Goal: Information Seeking & Learning: Check status

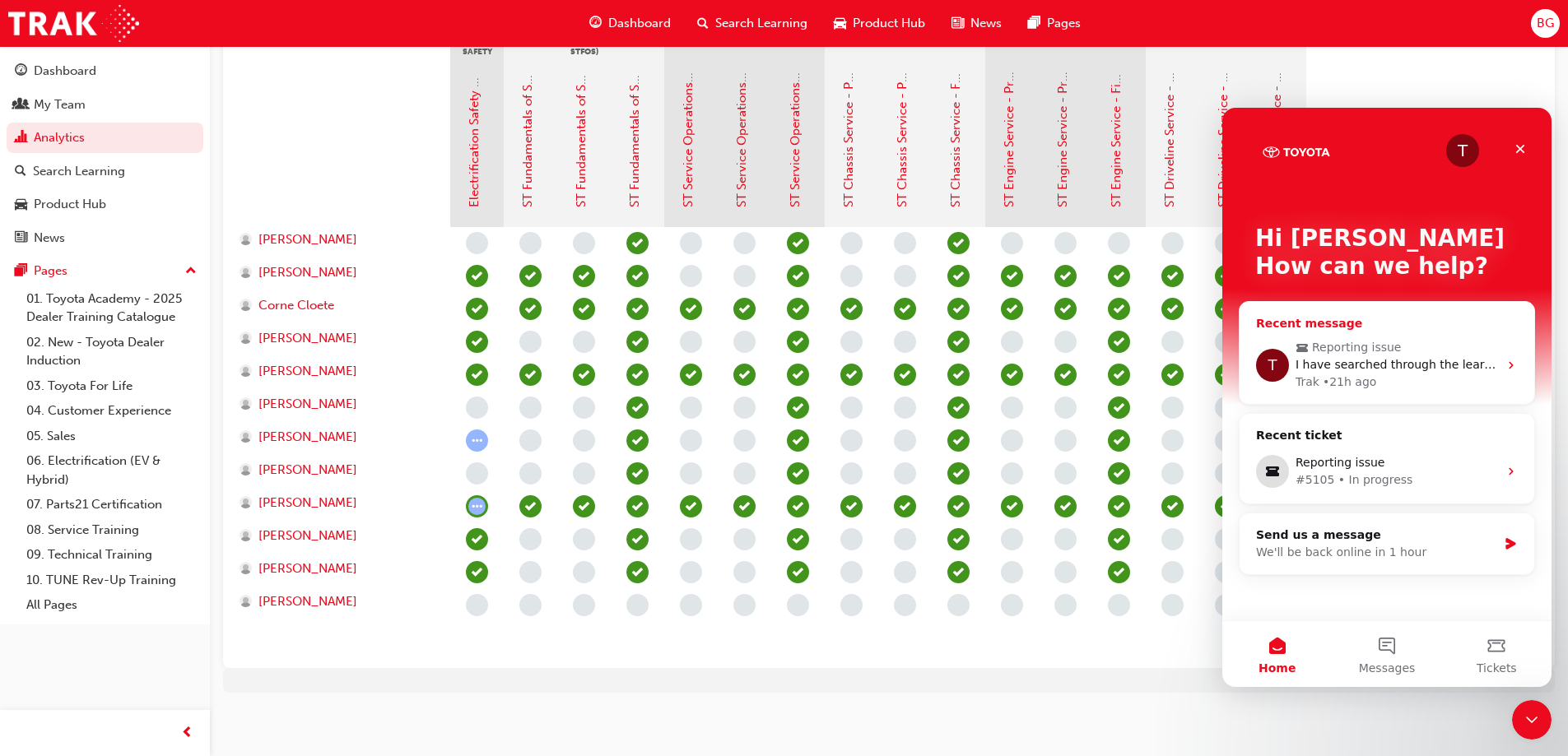
click at [1421, 367] on span "I have searched through the learning with each of them and I cannot find these …" at bounding box center [1582, 364] width 572 height 13
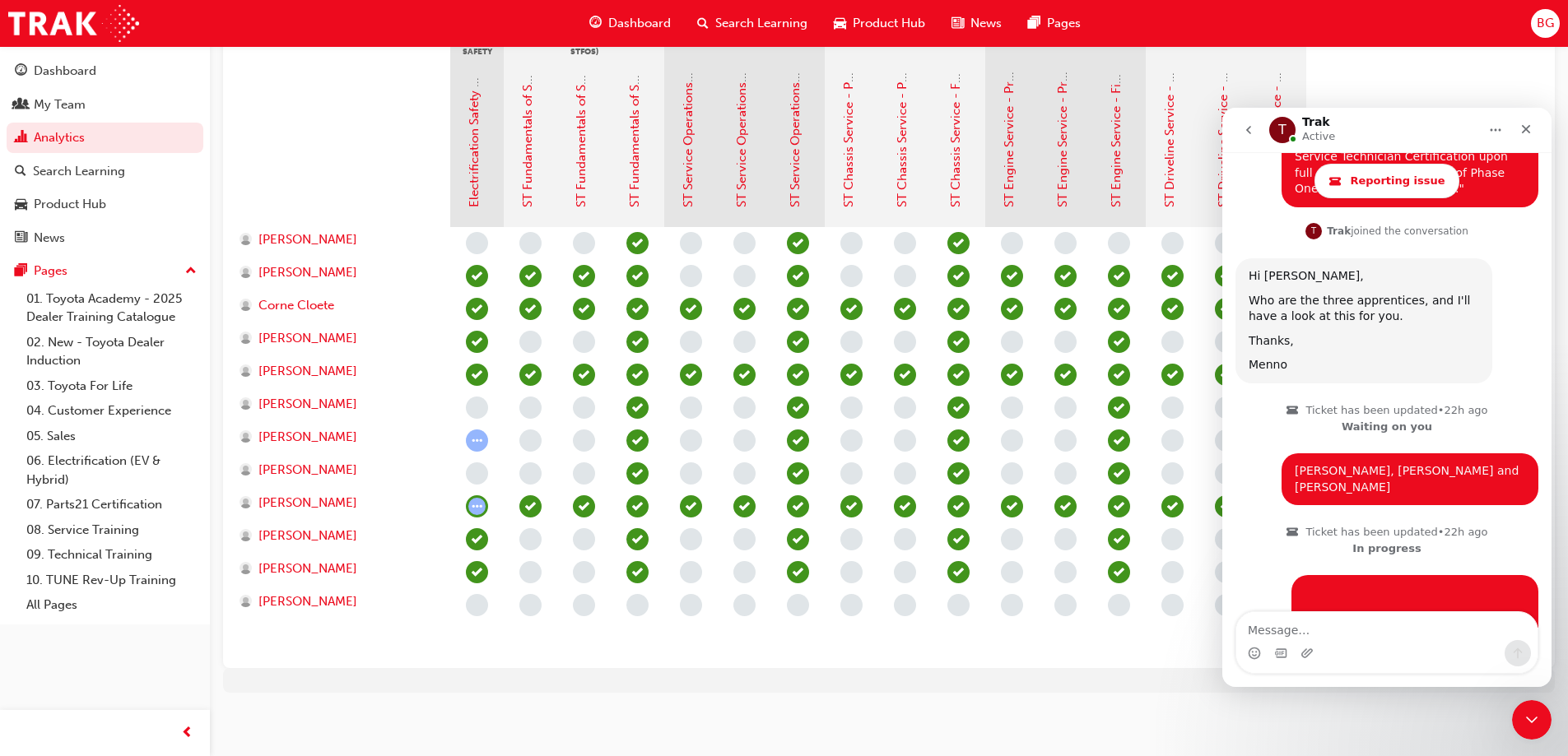
scroll to position [1547, 0]
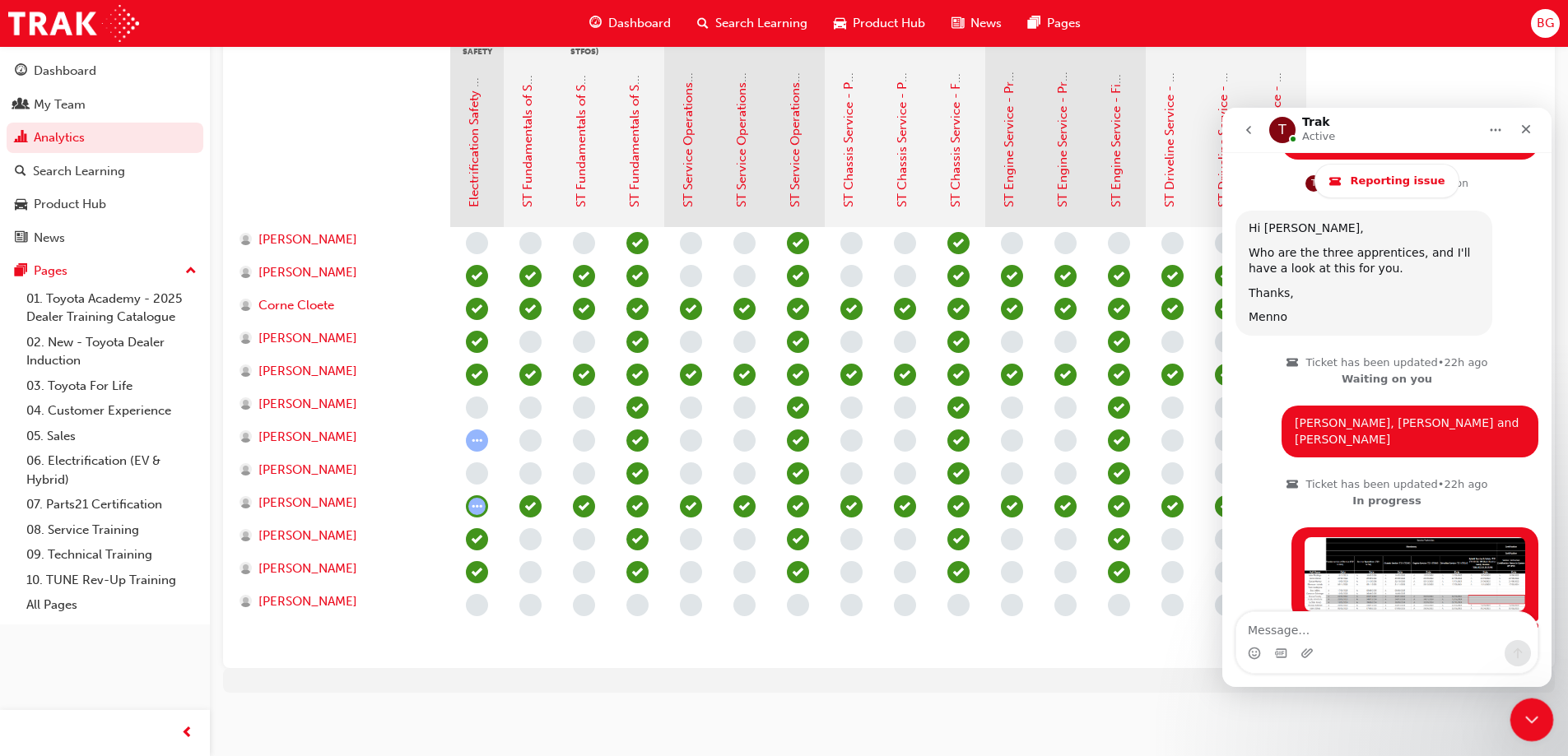
drag, startPoint x: 1535, startPoint y: 732, endPoint x: 2987, endPoint y: 1374, distance: 1587.6
click at [1536, 736] on div "Close Intercom Messenger" at bounding box center [1529, 717] width 39 height 39
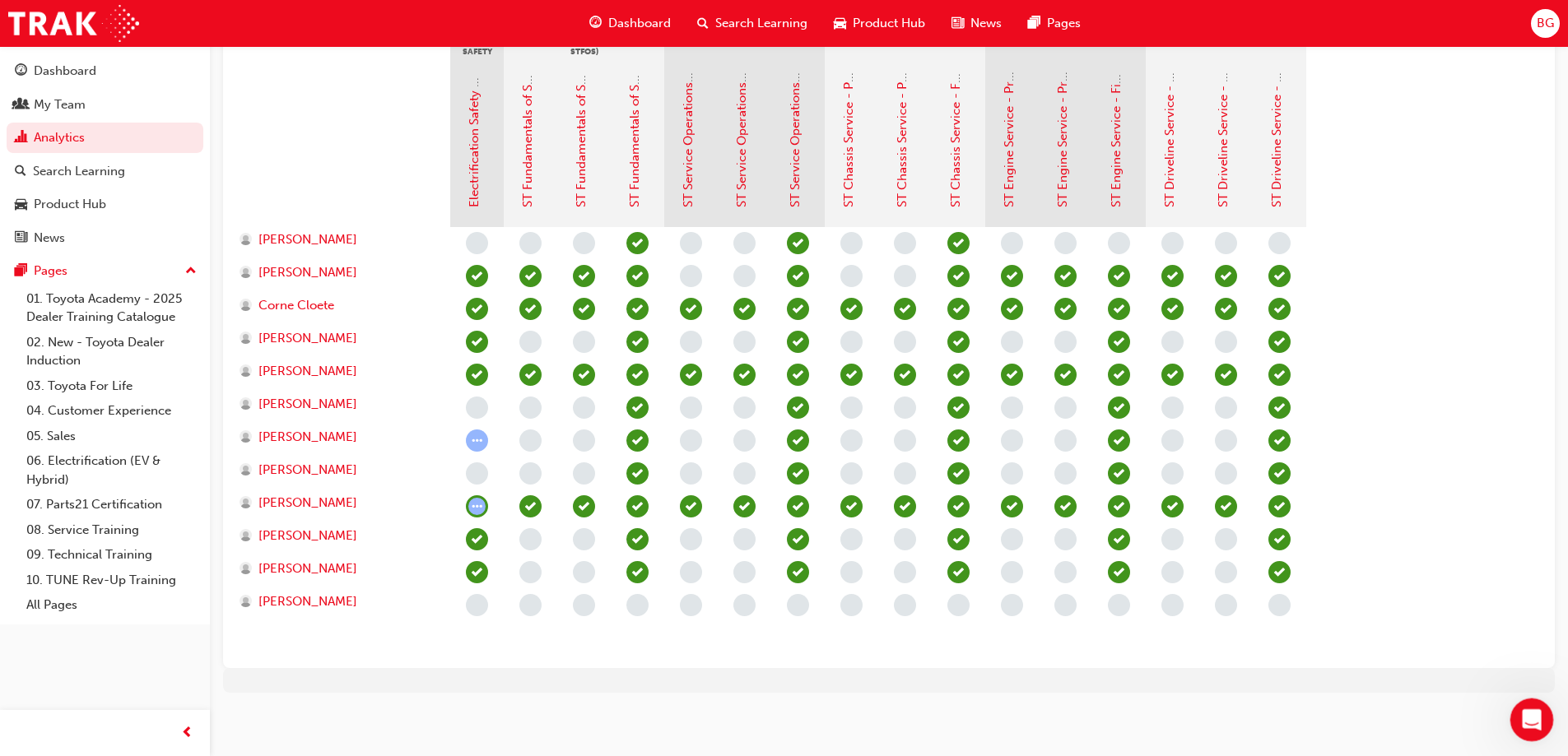
click at [1526, 710] on icon "Open Intercom Messenger" at bounding box center [1530, 718] width 27 height 27
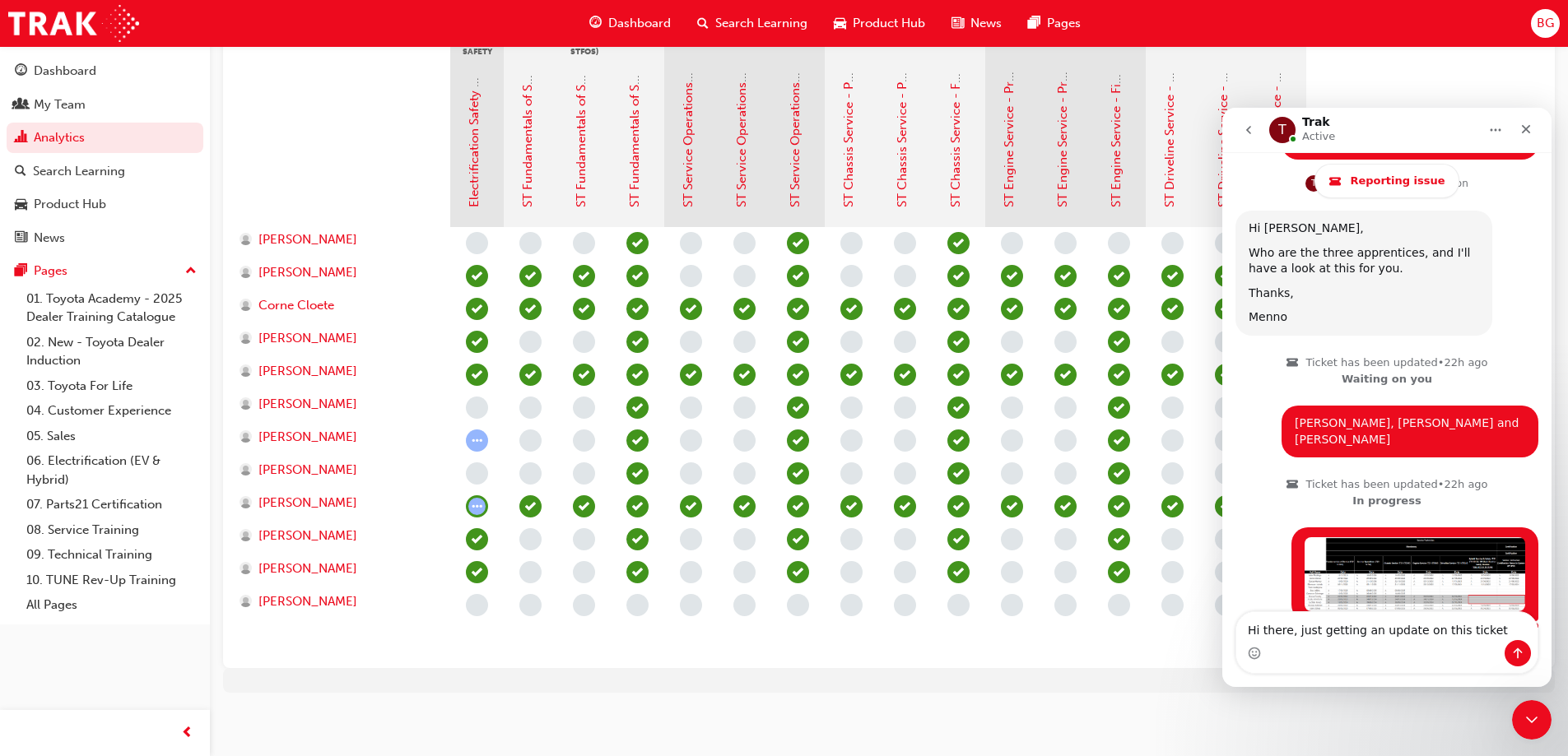
type textarea "Hi there, just getting an update on this ticket?"
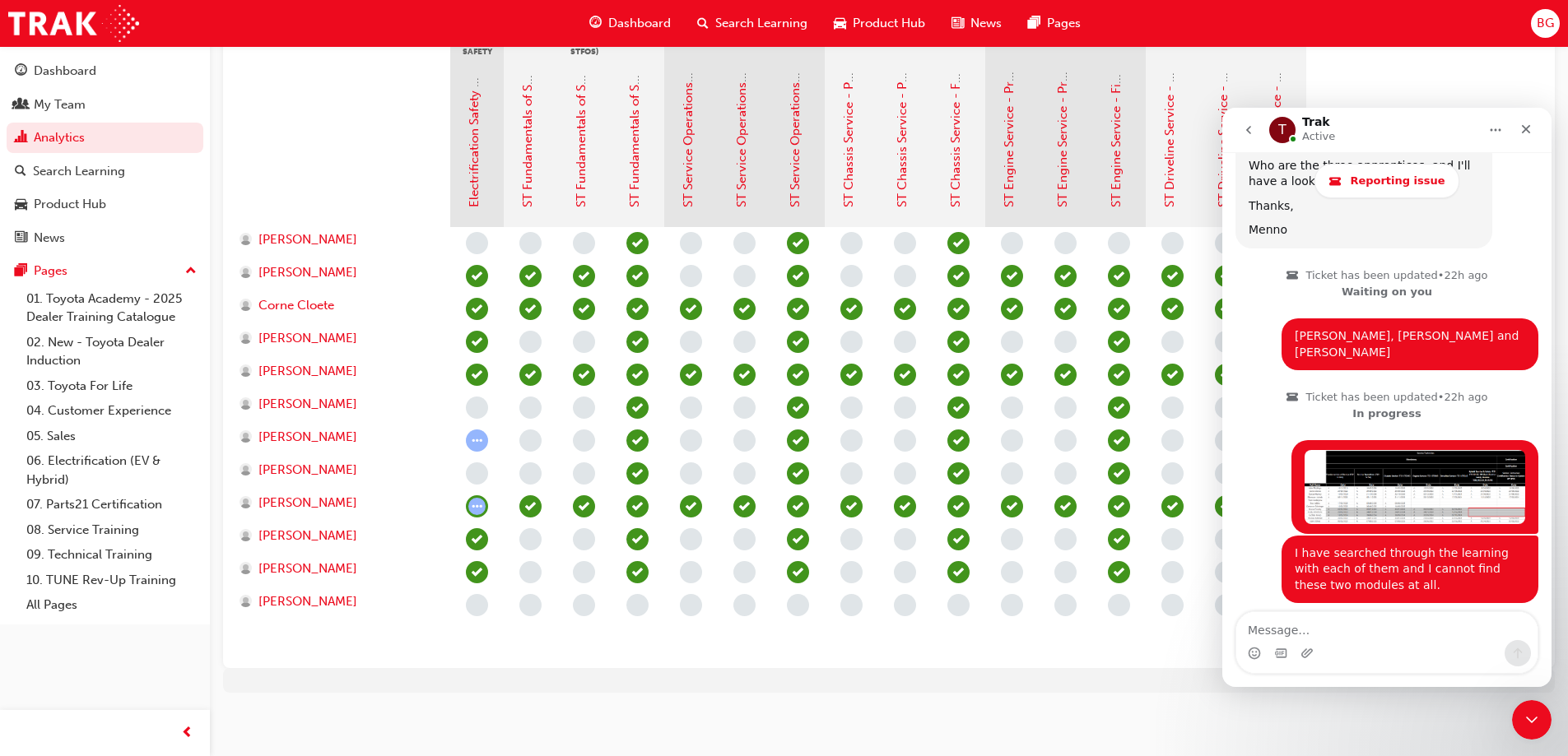
click at [339, 129] on div at bounding box center [343, 144] width 214 height 164
click at [1535, 720] on icon "Close Intercom Messenger" at bounding box center [1530, 718] width 20 height 20
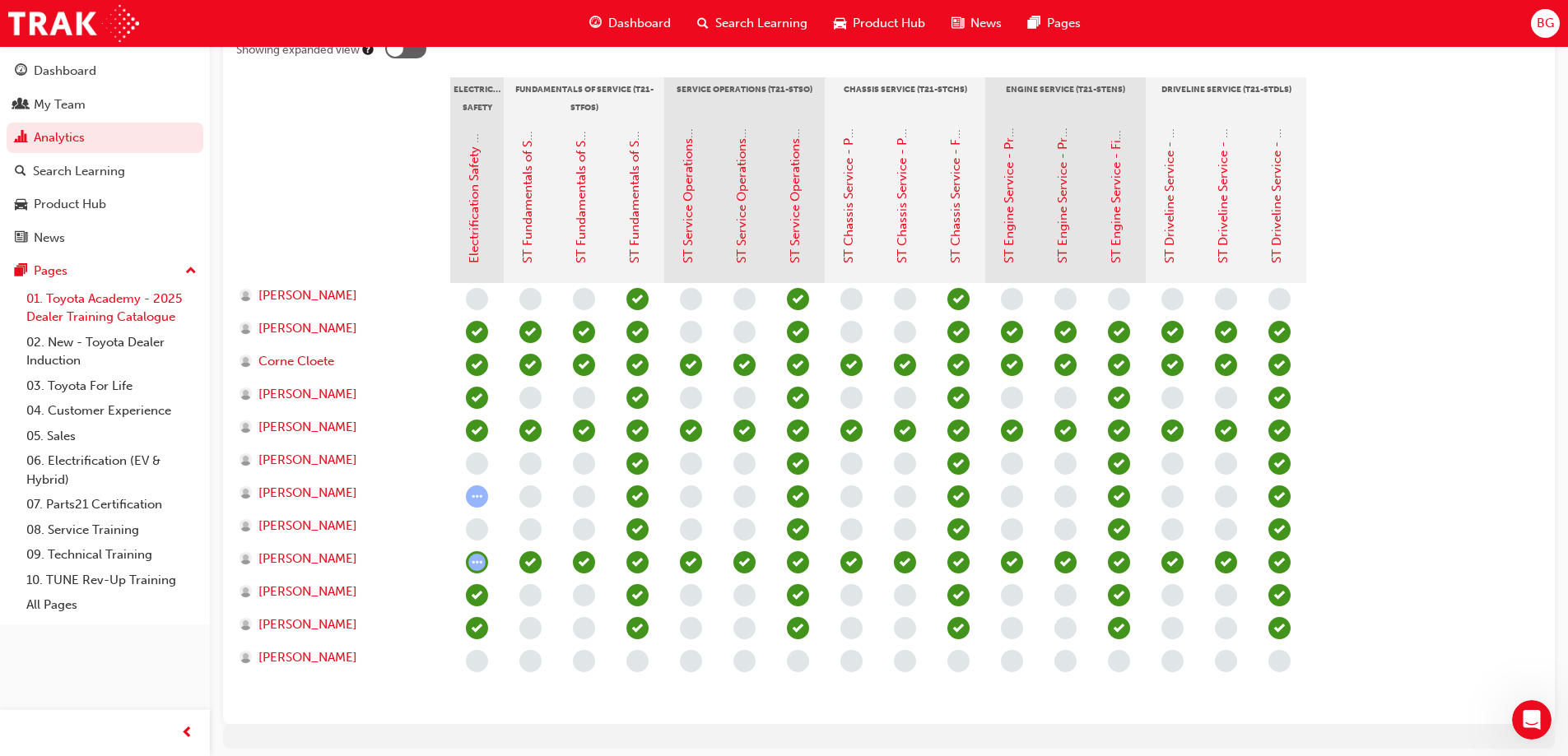
scroll to position [0, 0]
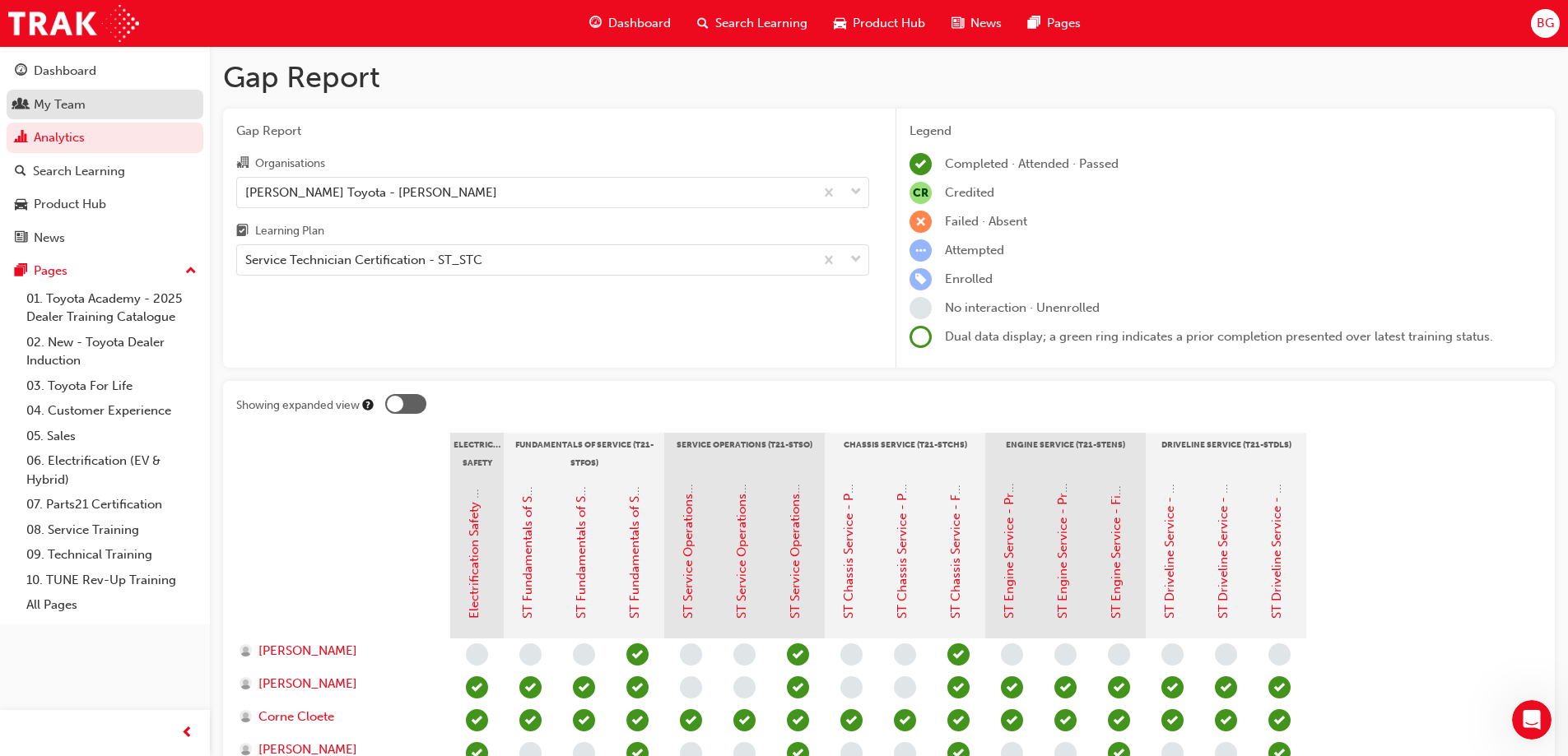
click at [75, 90] on link "My Team" at bounding box center [105, 104] width 196 height 30
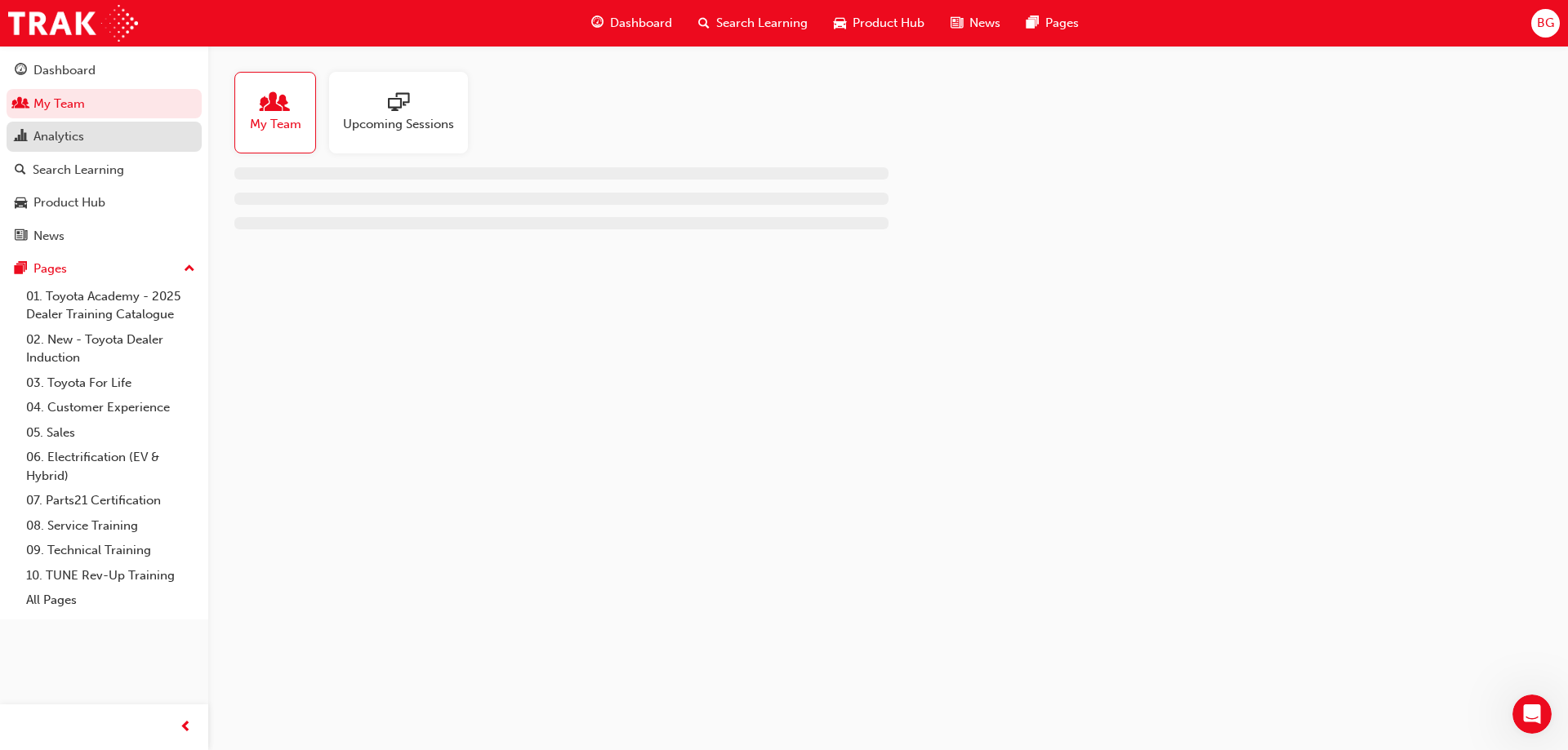
click at [103, 132] on div "Analytics" at bounding box center [103, 137] width 178 height 21
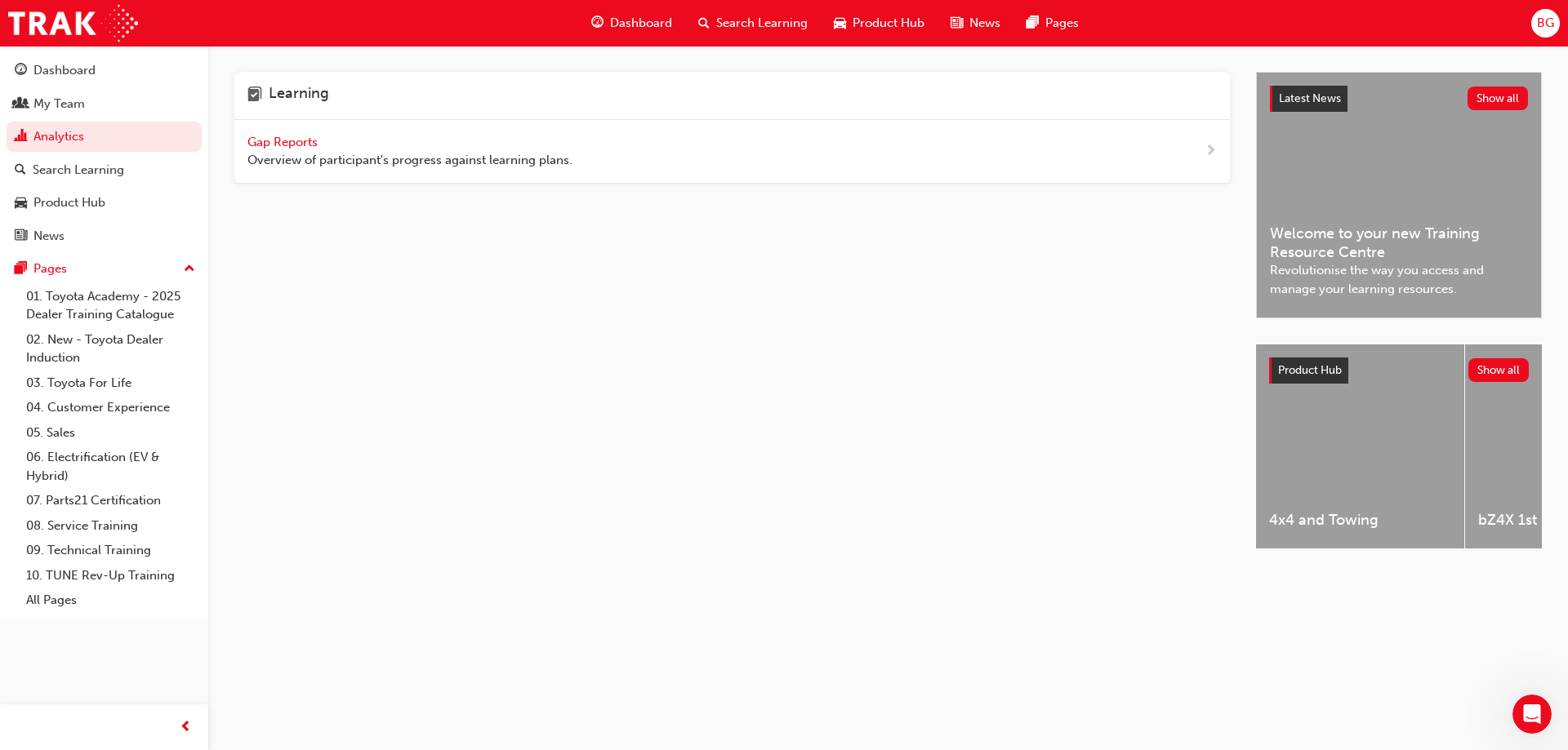
click at [267, 147] on span "Gap Reports" at bounding box center [284, 141] width 73 height 15
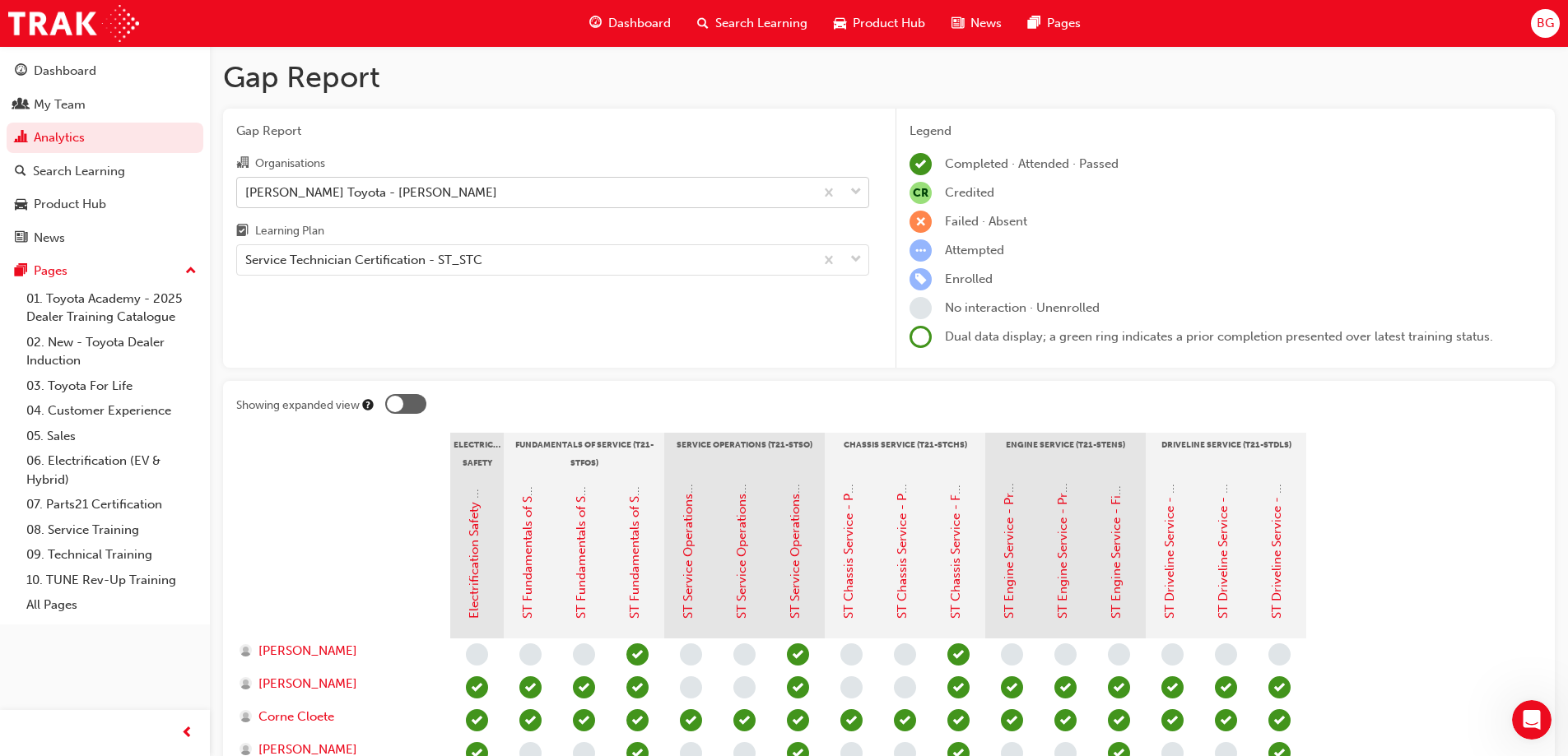
click at [353, 198] on div "[PERSON_NAME] Toyota - [PERSON_NAME]" at bounding box center [371, 192] width 252 height 19
click at [247, 198] on input "Organisations [PERSON_NAME] Toyota - [PERSON_NAME]" at bounding box center [246, 191] width 2 height 14
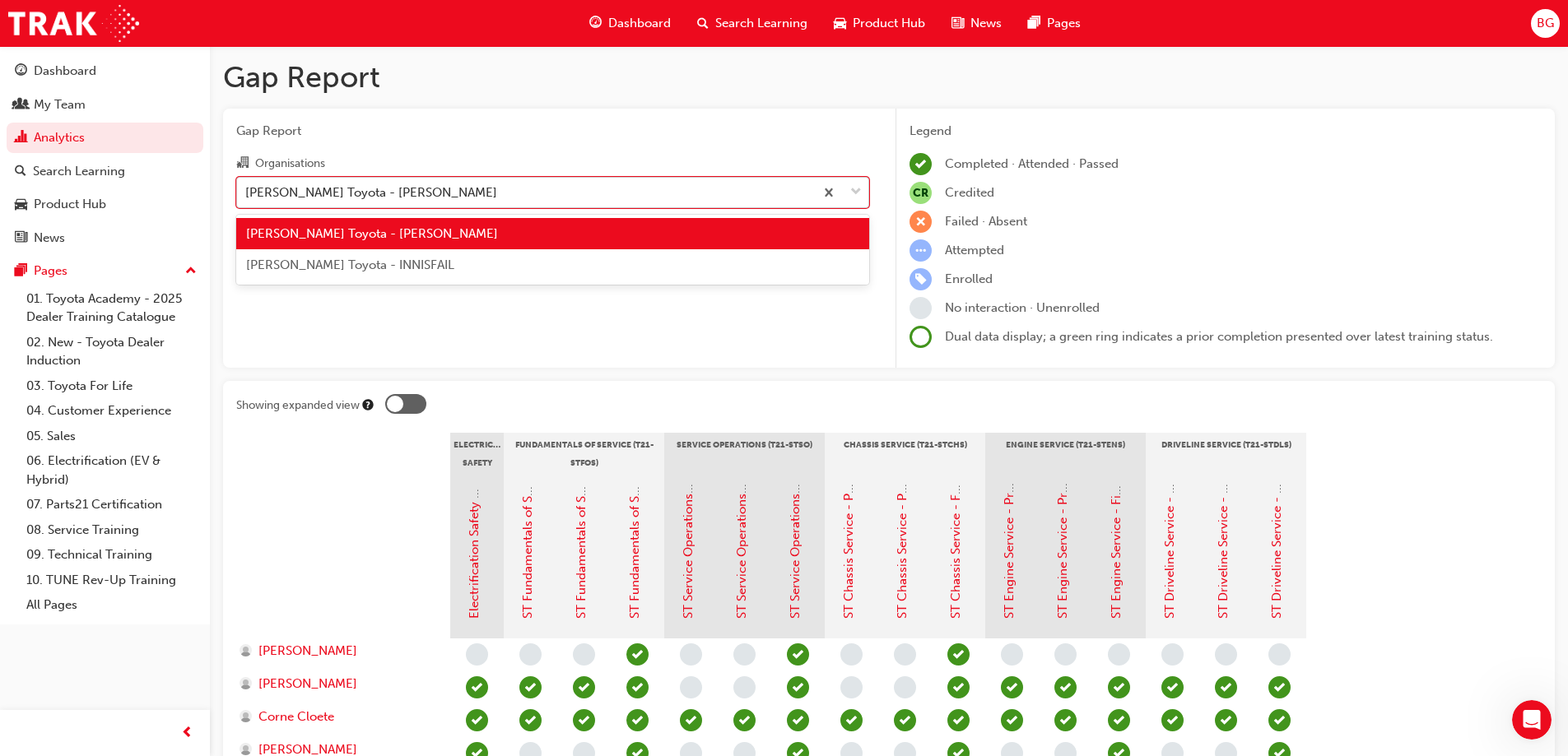
click at [355, 189] on div "[PERSON_NAME] Toyota - [PERSON_NAME]" at bounding box center [371, 192] width 252 height 19
click at [247, 189] on input "Organisations option [PERSON_NAME] Toyota - [PERSON_NAME] focused, 1 of 2. 2 re…" at bounding box center [246, 191] width 2 height 14
click at [377, 194] on div "[PERSON_NAME] Toyota - [PERSON_NAME]" at bounding box center [371, 192] width 252 height 19
click at [247, 194] on input "Organisations option [PERSON_NAME] Toyota - [PERSON_NAME] focused, 1 of 2. 2 re…" at bounding box center [246, 191] width 2 height 14
click at [392, 259] on span "[PERSON_NAME] Toyota - INNISFAIL" at bounding box center [350, 264] width 209 height 15
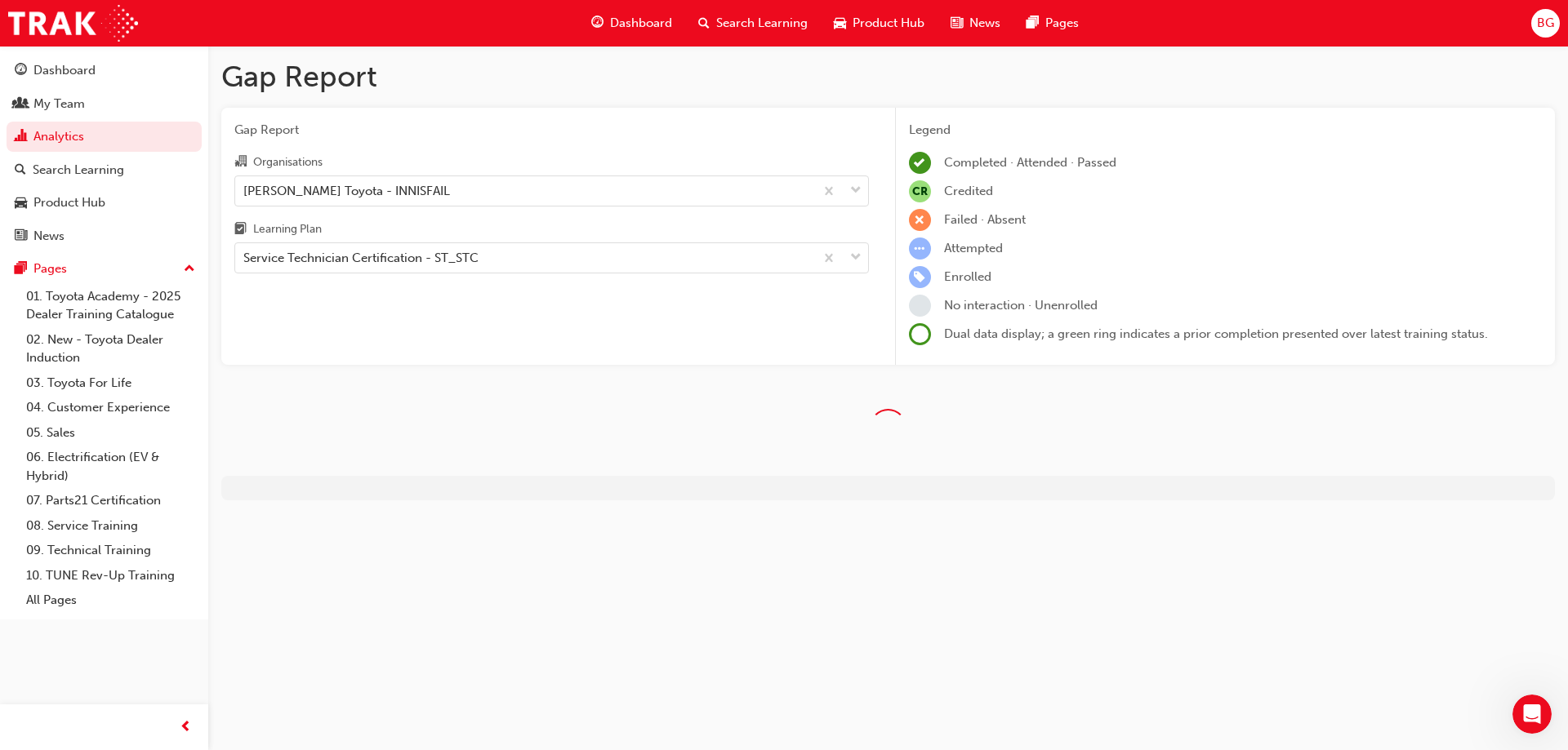
click at [553, 334] on div "Gap Report Organisations [PERSON_NAME] Toyota - INNISFAIL Learning Plan Service…" at bounding box center [552, 236] width 660 height 258
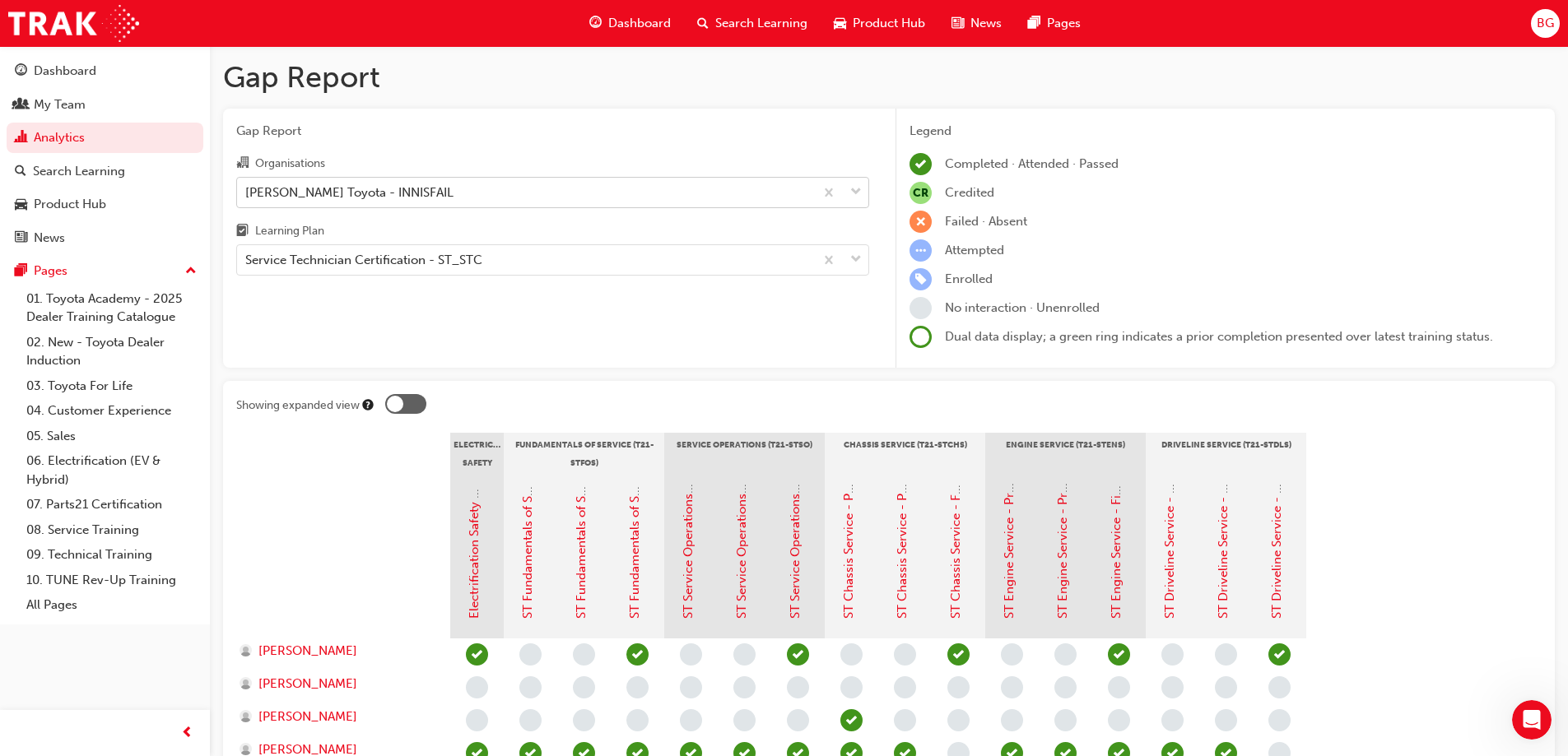
click at [468, 199] on div "[PERSON_NAME] Toyota - INNISFAIL" at bounding box center [526, 192] width 577 height 29
click at [247, 198] on input "Organisations [PERSON_NAME] Toyota - INNISFAIL" at bounding box center [246, 191] width 2 height 14
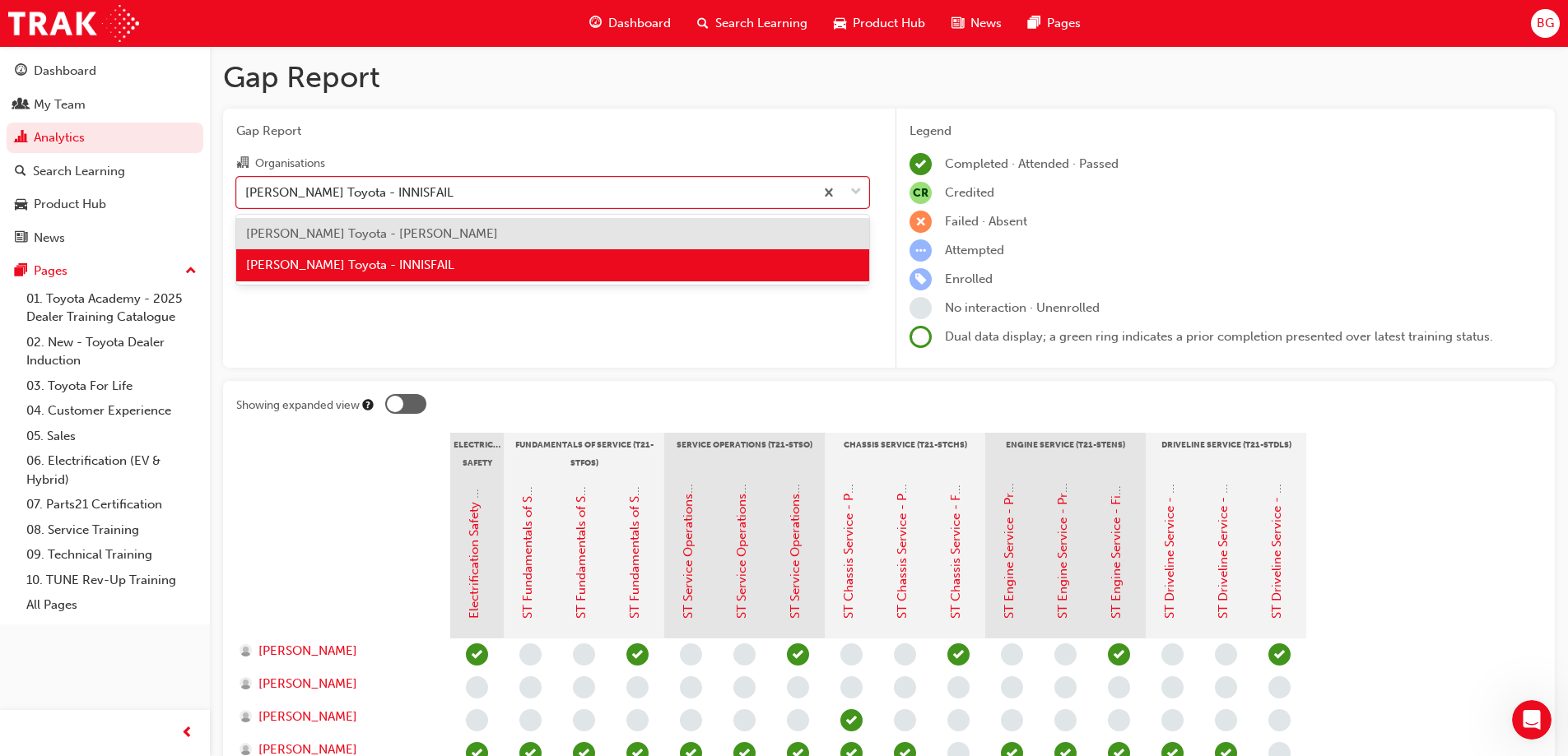
click at [460, 226] on div "[PERSON_NAME] Toyota - [PERSON_NAME]" at bounding box center [553, 234] width 633 height 32
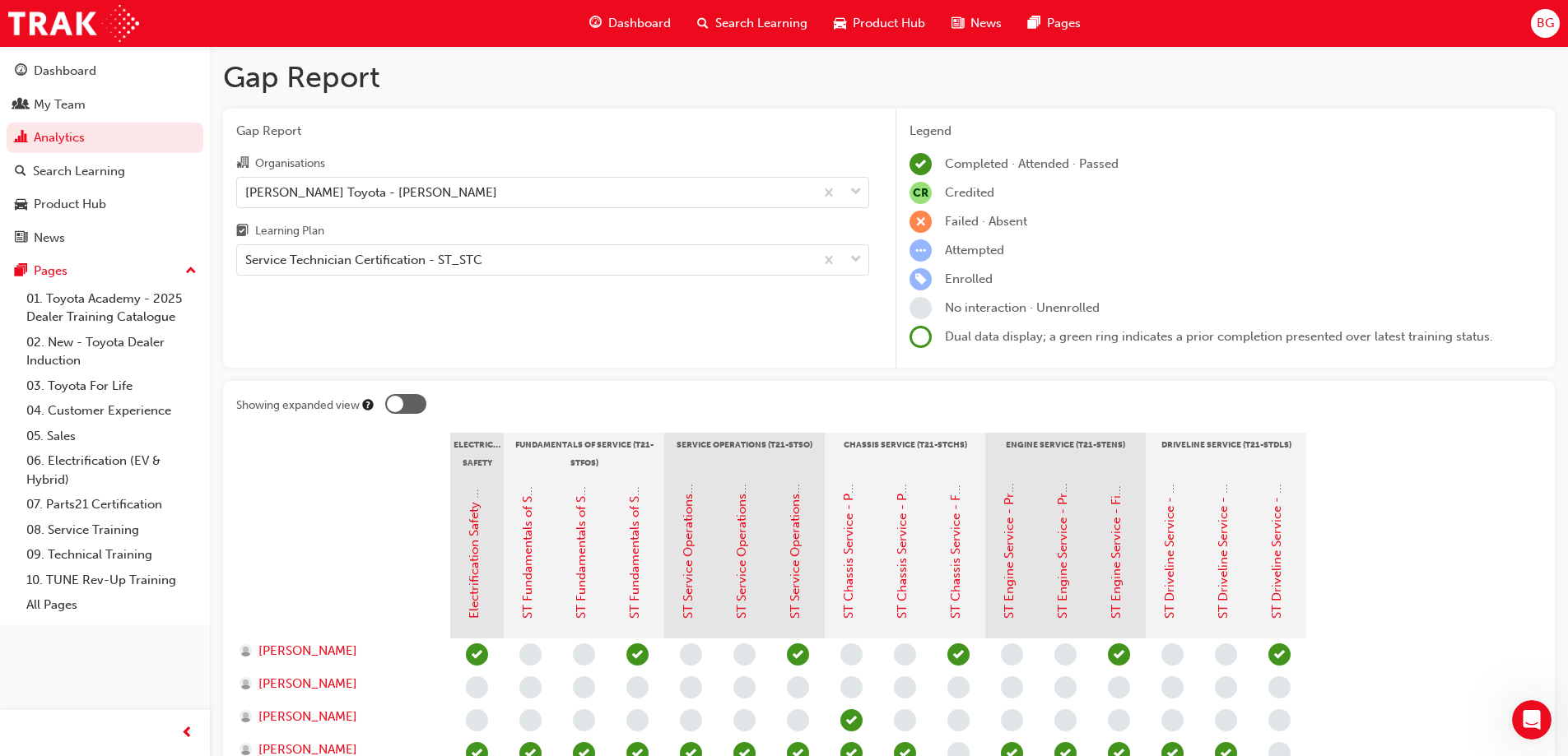
click at [443, 296] on div "Gap Report Organisations [PERSON_NAME] Toyota - [PERSON_NAME] Learning Plan Ser…" at bounding box center [553, 238] width 660 height 260
click at [437, 315] on div "Gap Report Organisations [PERSON_NAME] Toyota - [PERSON_NAME] Learning Plan Ser…" at bounding box center [553, 238] width 660 height 260
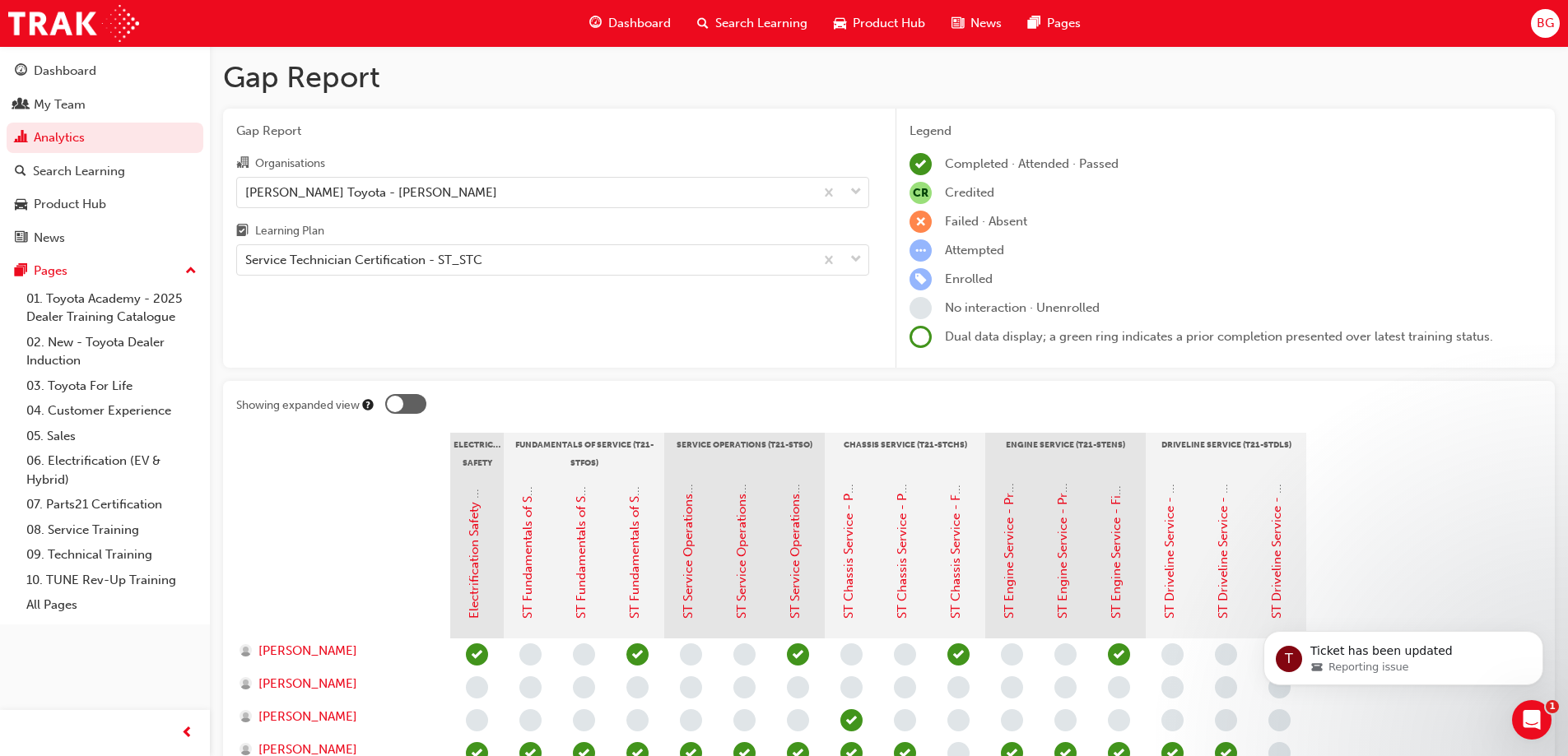
scroll to position [1926, 0]
click at [1419, 675] on div "T Ticket has been updated Reporting issue" at bounding box center [1404, 658] width 280 height 55
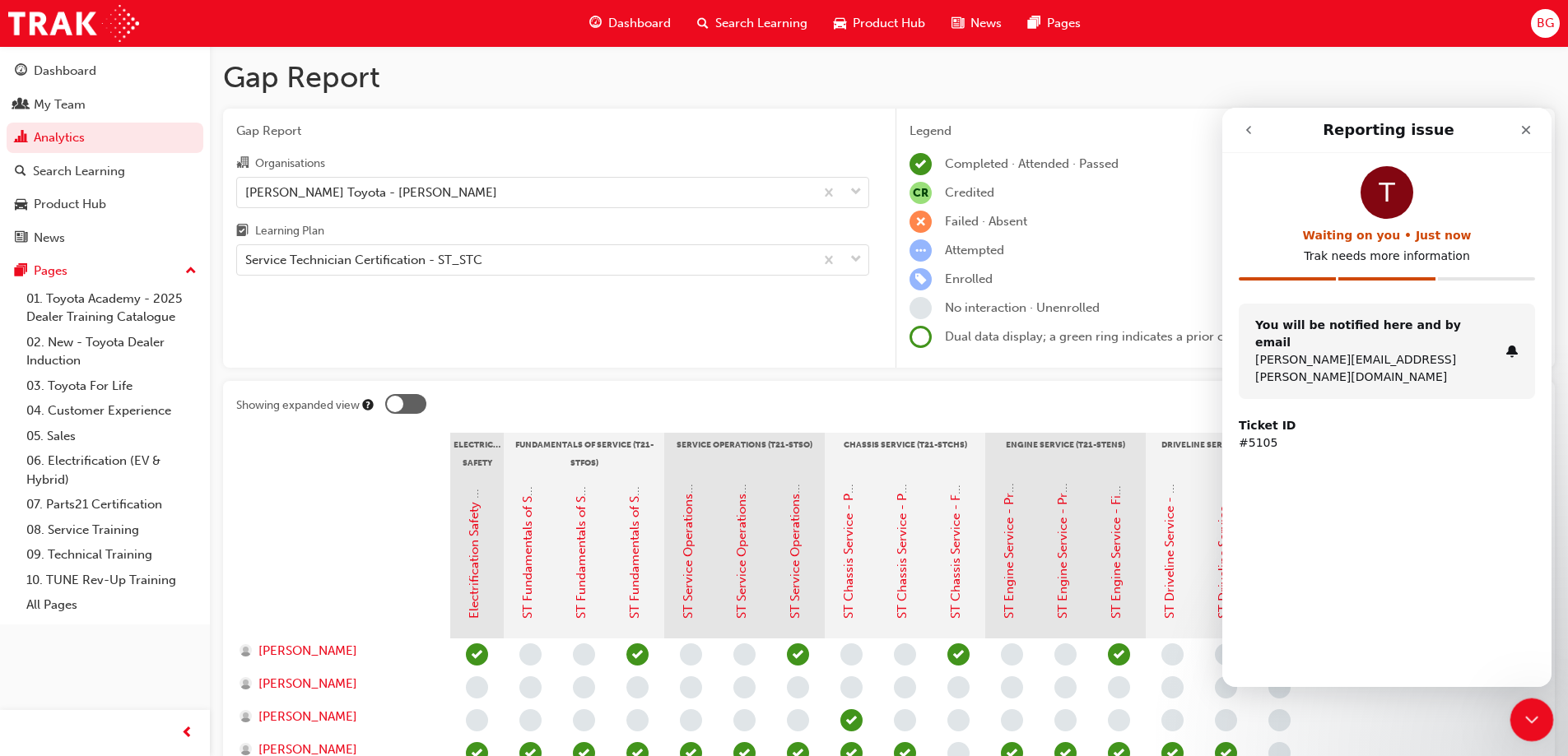
click at [1522, 709] on icon "Close Intercom Messenger" at bounding box center [1530, 718] width 20 height 20
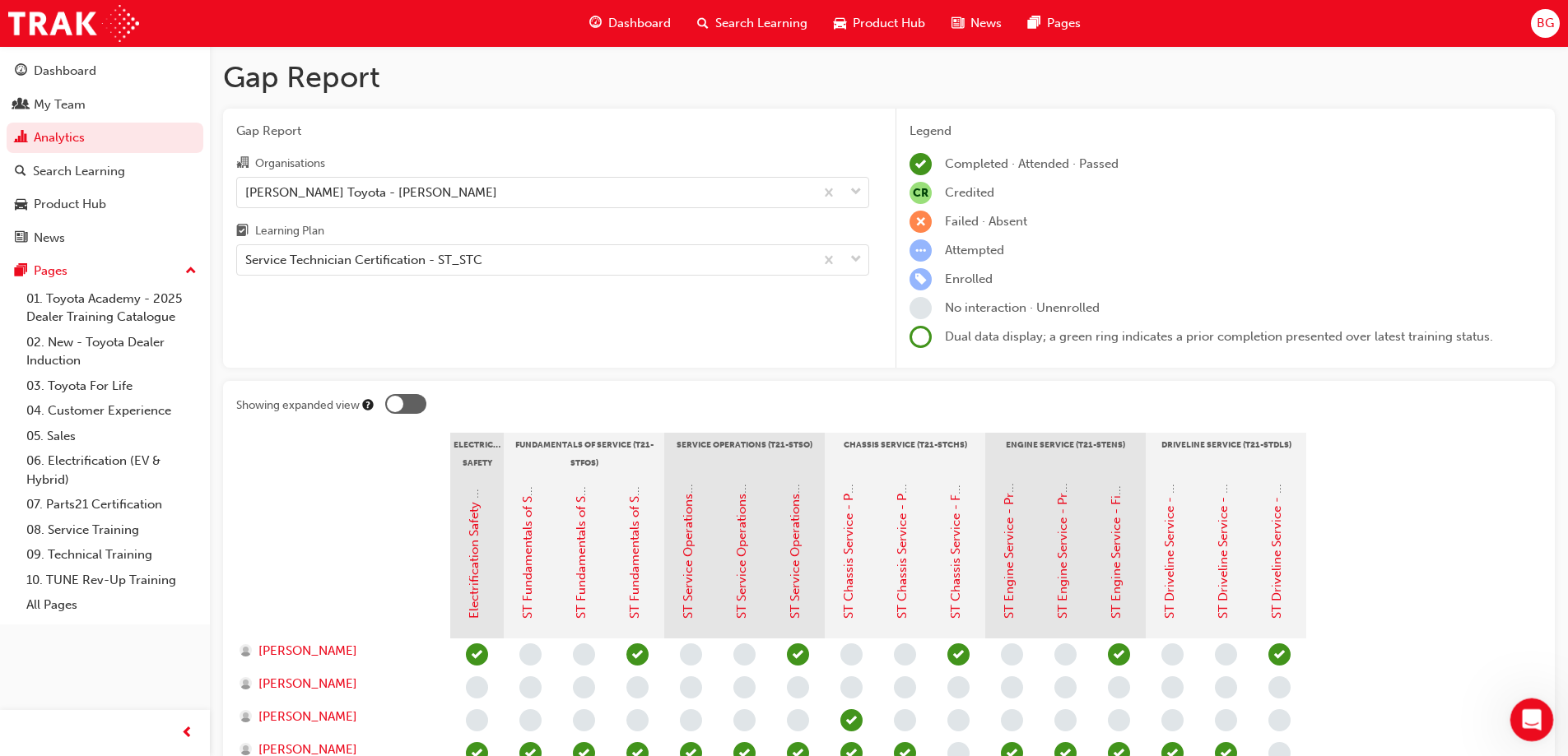
click at [1531, 724] on icon "Open Intercom Messenger" at bounding box center [1530, 718] width 27 height 27
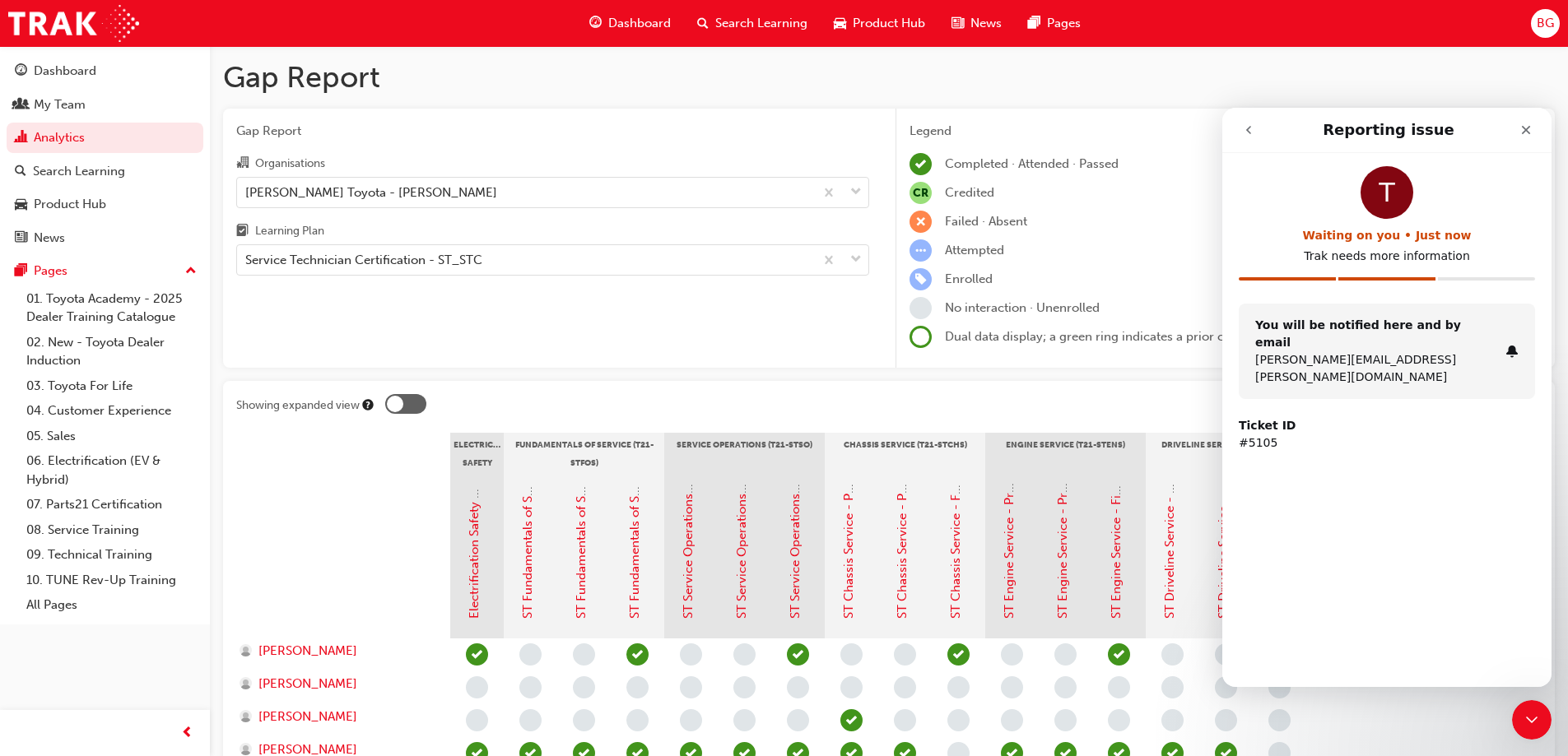
drag, startPoint x: 1249, startPoint y: 150, endPoint x: 1244, endPoint y: 137, distance: 13.9
click at [1246, 144] on nav "Reporting issue" at bounding box center [1387, 130] width 329 height 45
click at [1246, 132] on icon "go back" at bounding box center [1248, 129] width 13 height 13
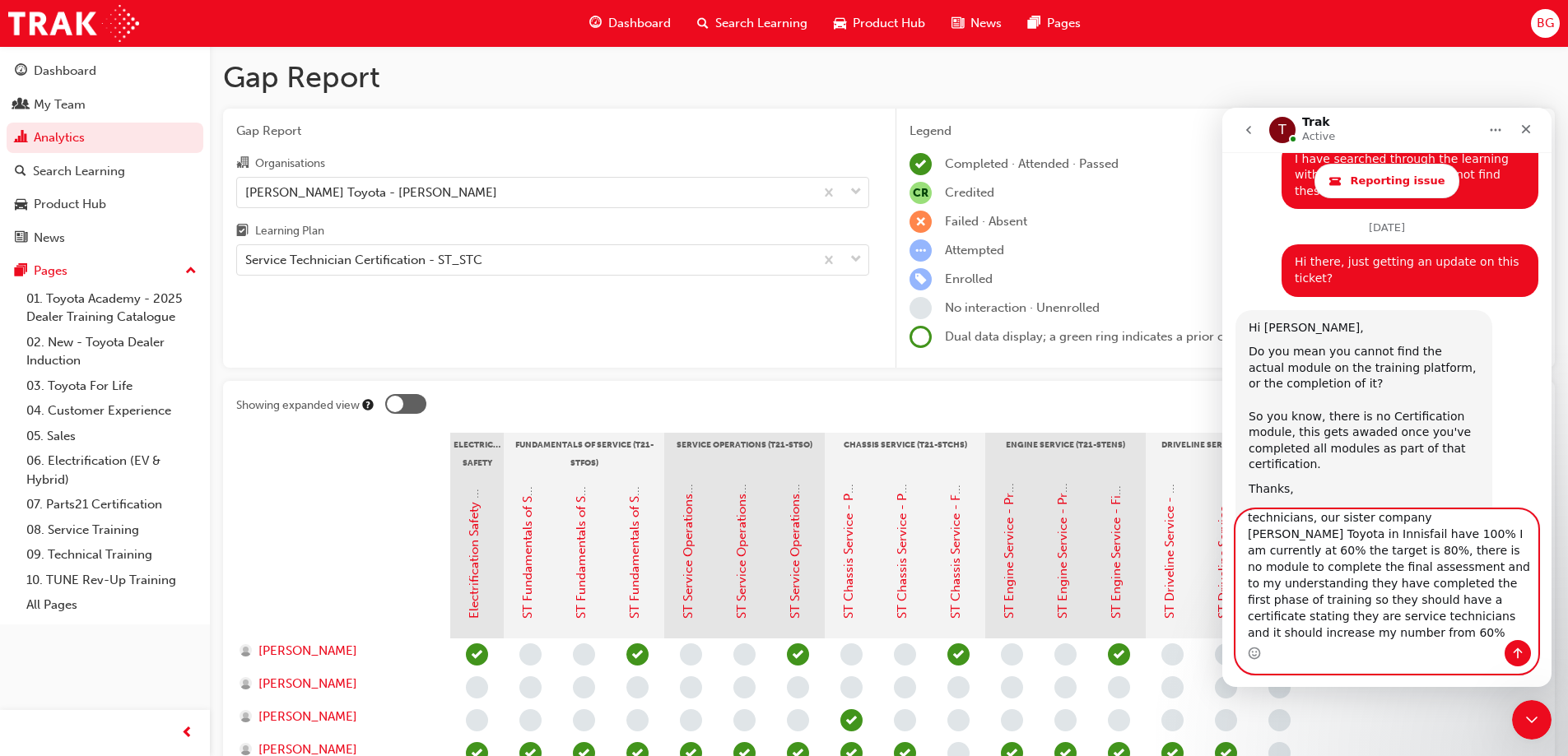
scroll to position [60, 0]
type textarea "On my training gap report it states that we are below a certain percentage of c…"
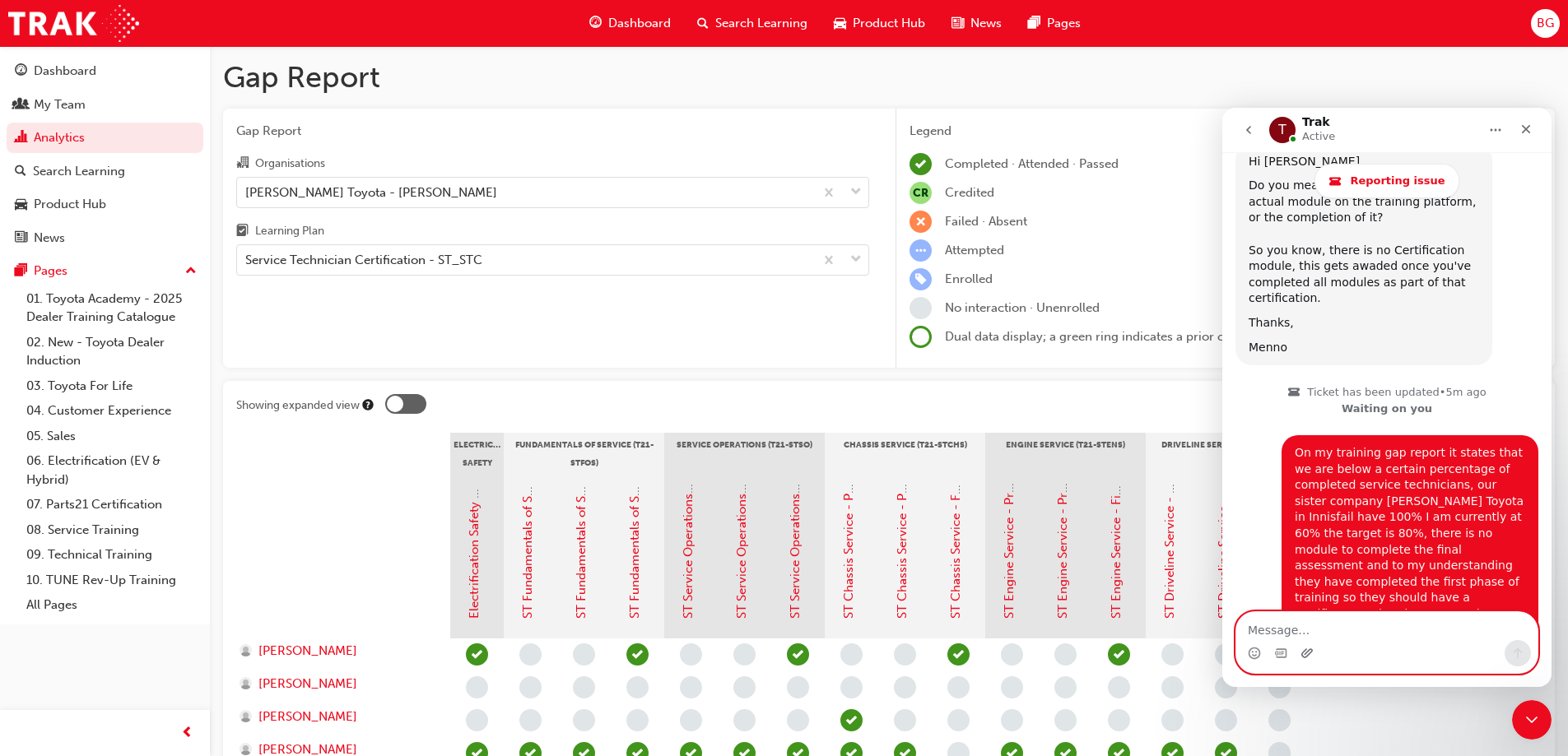
scroll to position [2225, 0]
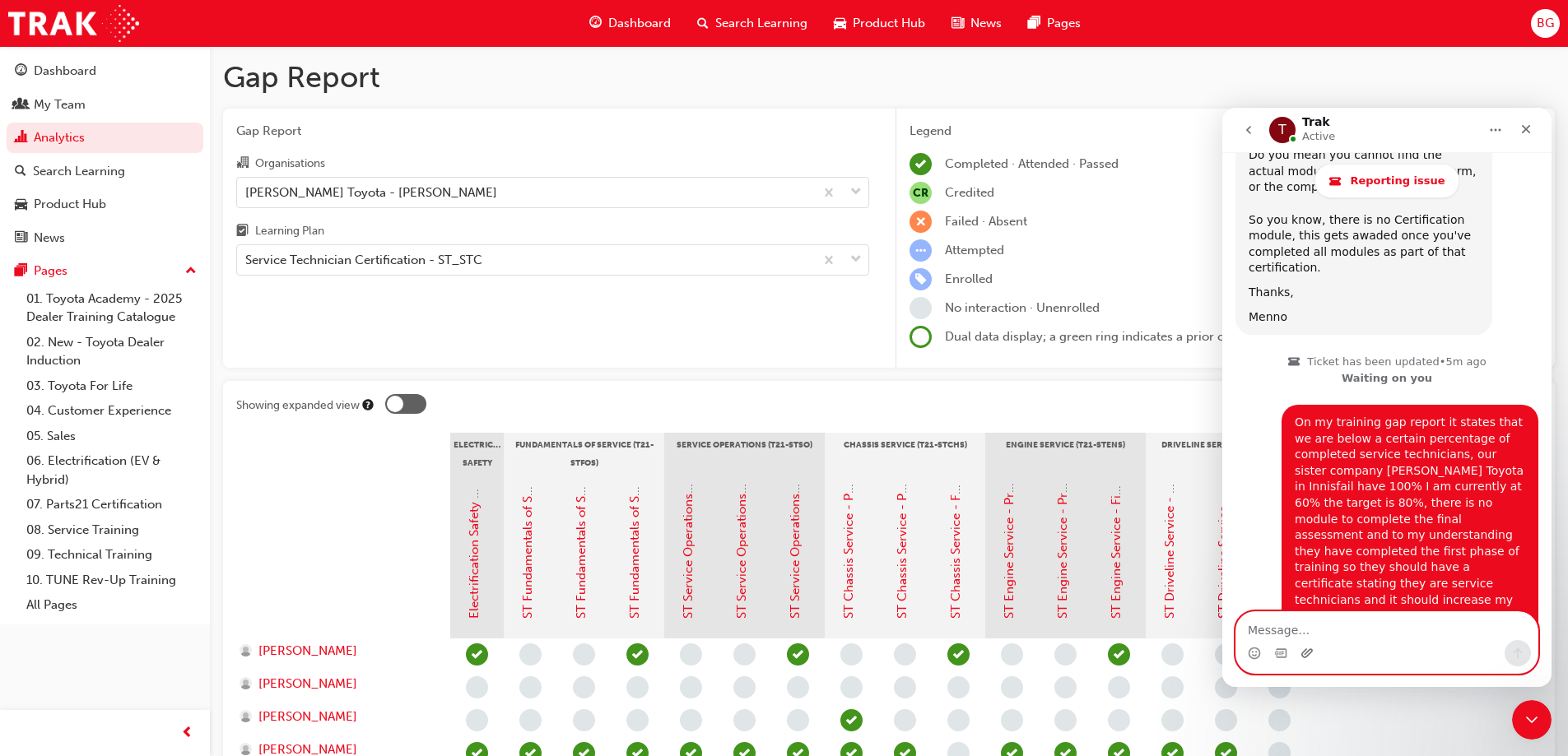
click at [1306, 656] on icon "Upload attachment" at bounding box center [1307, 653] width 13 height 13
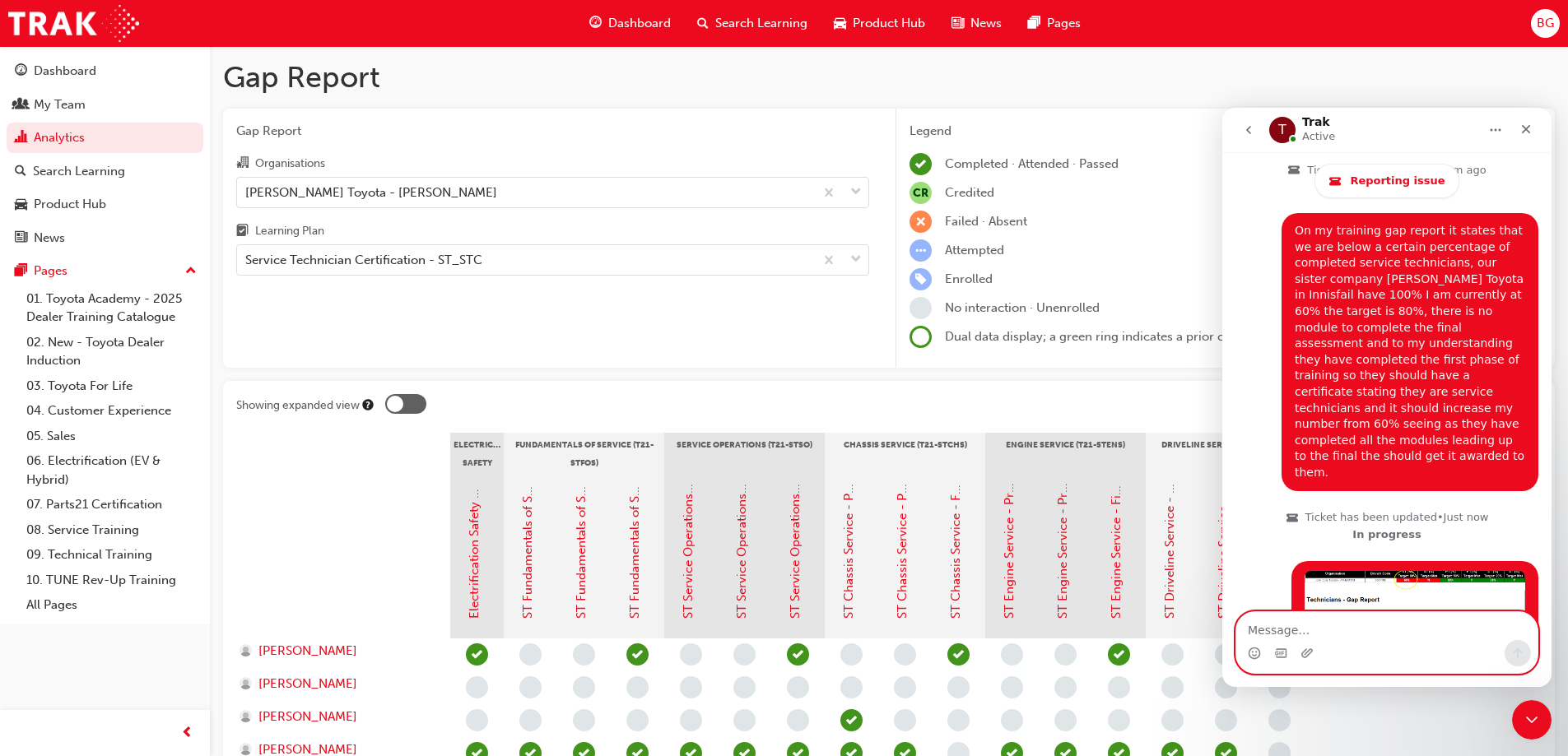
click at [1304, 623] on textarea "Message…" at bounding box center [1387, 627] width 302 height 28
click at [1536, 701] on div "Close Intercom Messenger" at bounding box center [1529, 717] width 39 height 39
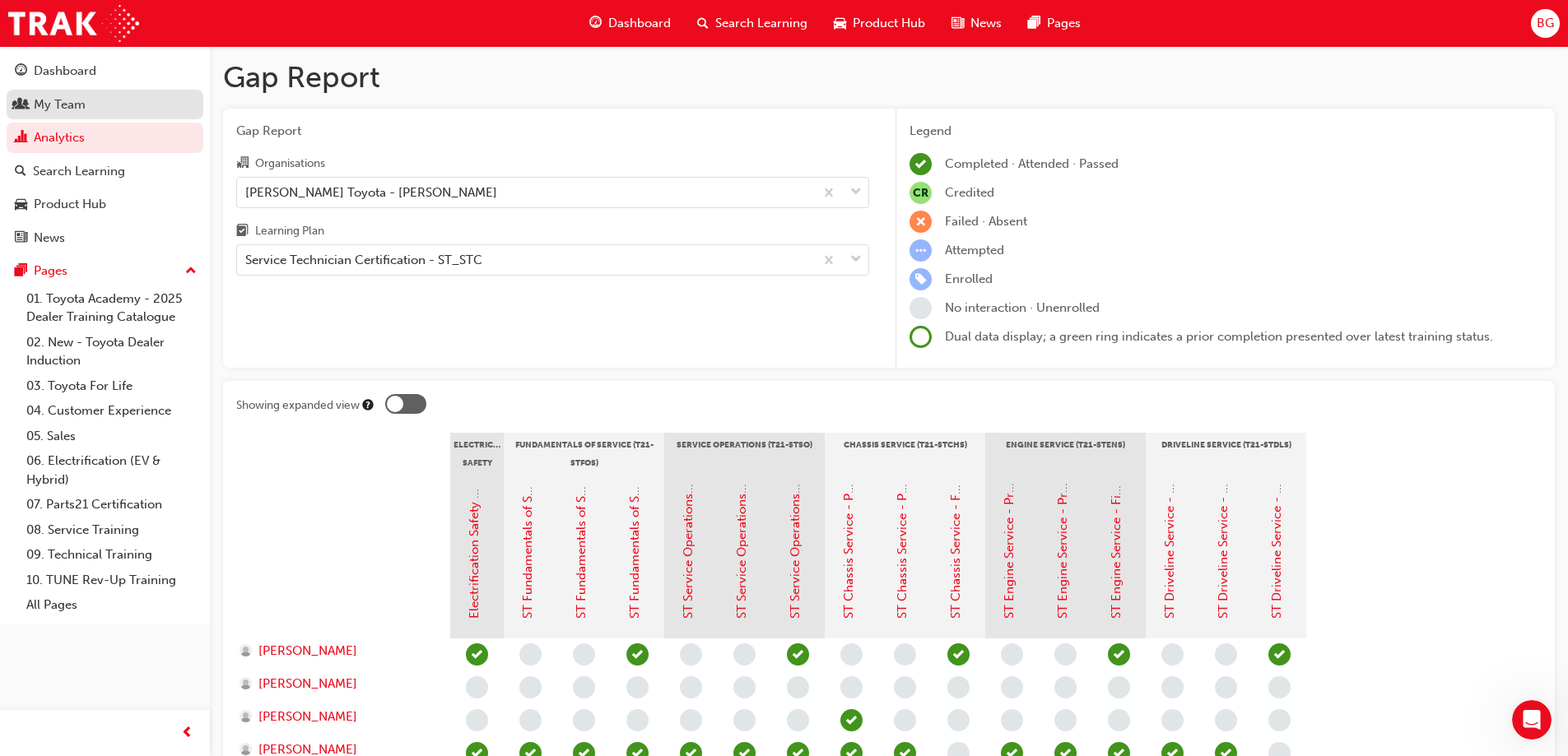
click at [91, 102] on div "My Team" at bounding box center [104, 105] width 180 height 21
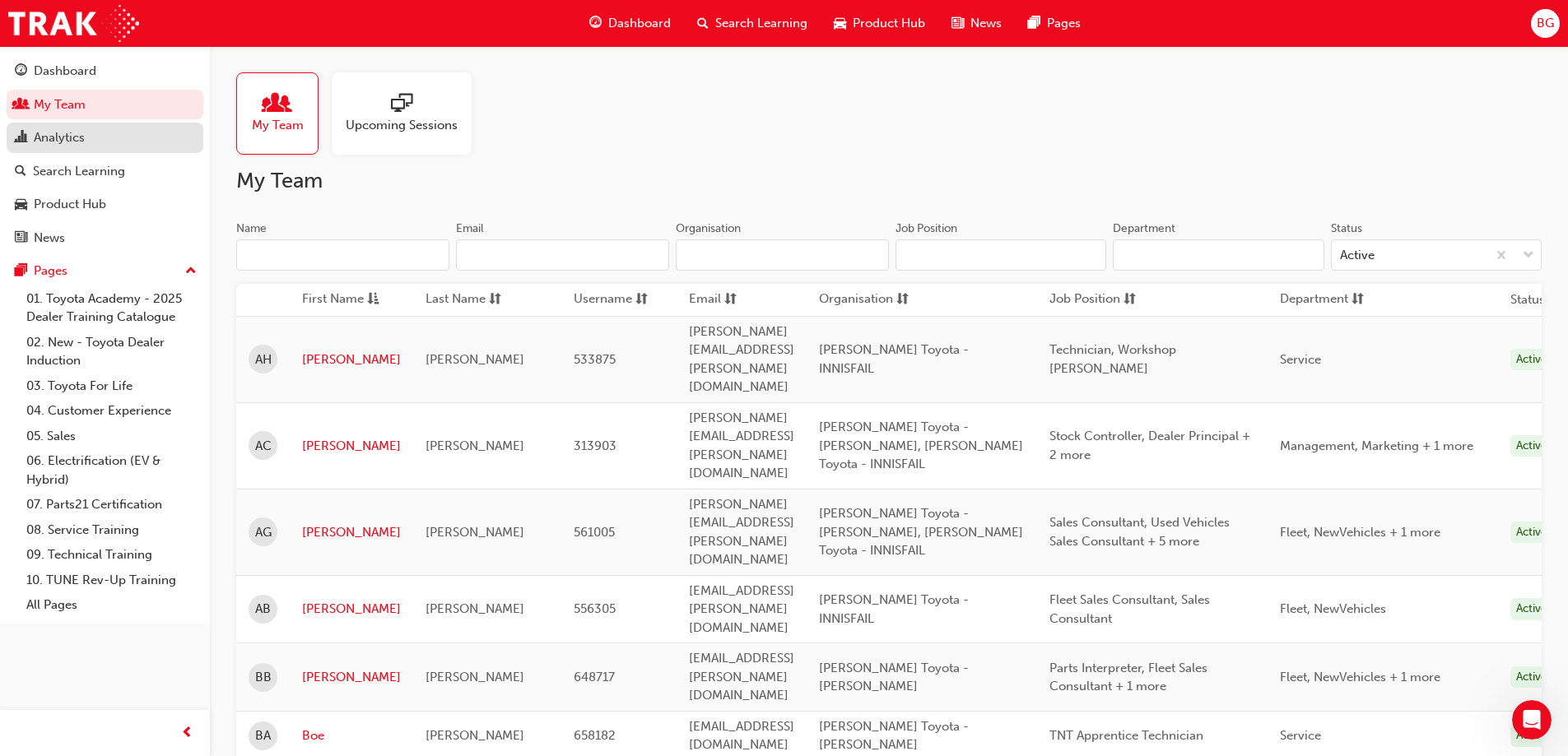
click at [131, 138] on div "Analytics" at bounding box center [104, 138] width 180 height 21
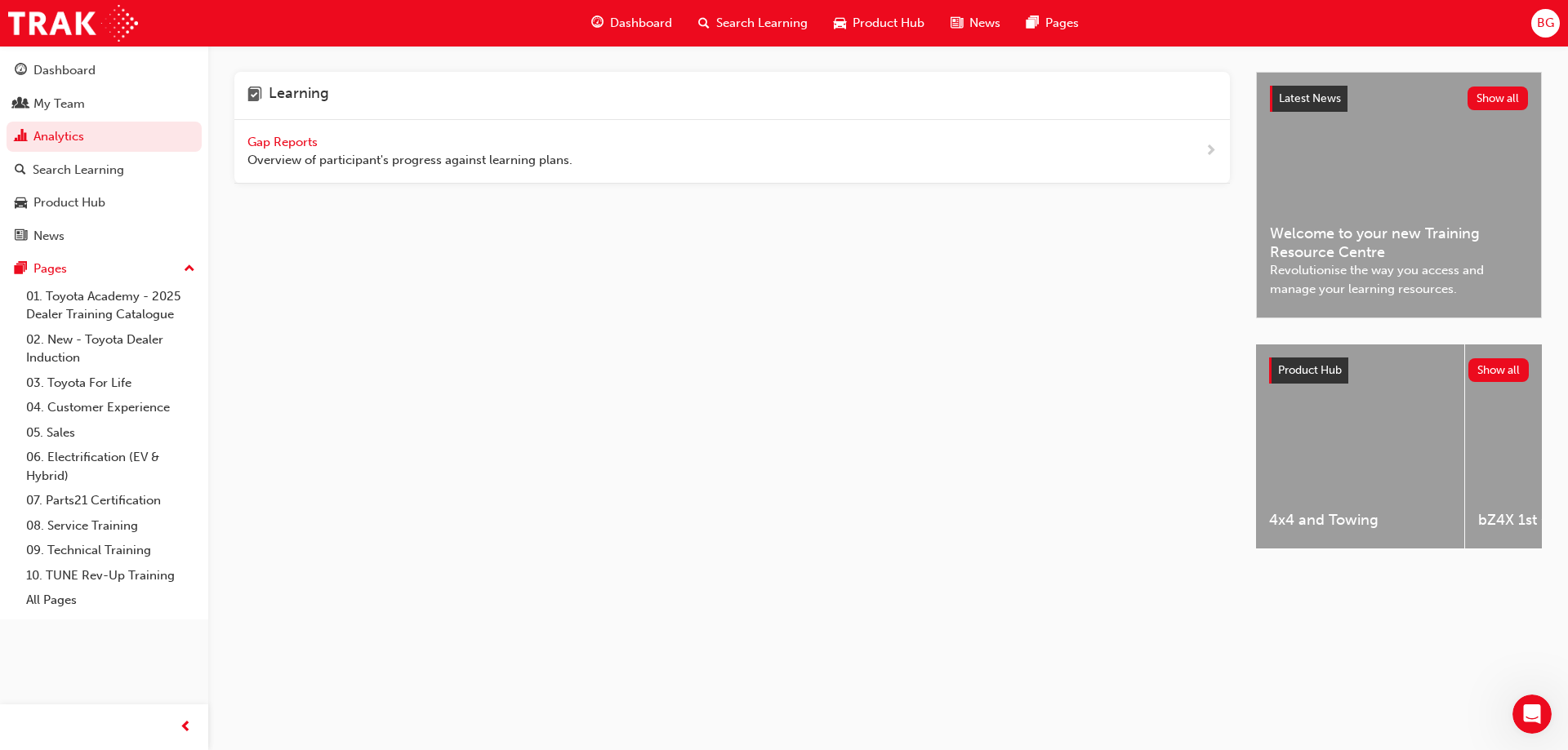
click at [188, 272] on span "up-icon" at bounding box center [189, 269] width 11 height 22
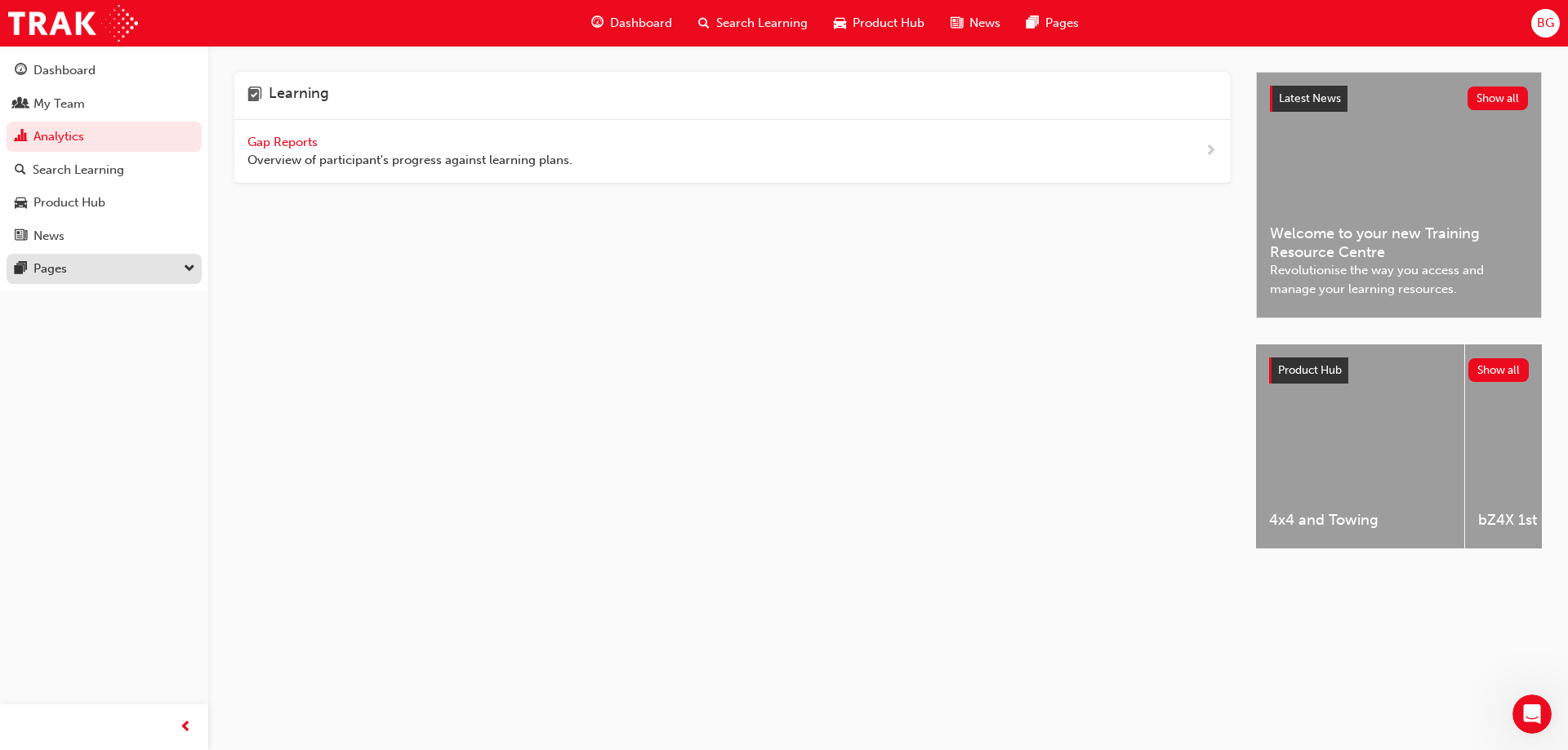
click at [196, 270] on button "Pages" at bounding box center [104, 269] width 195 height 30
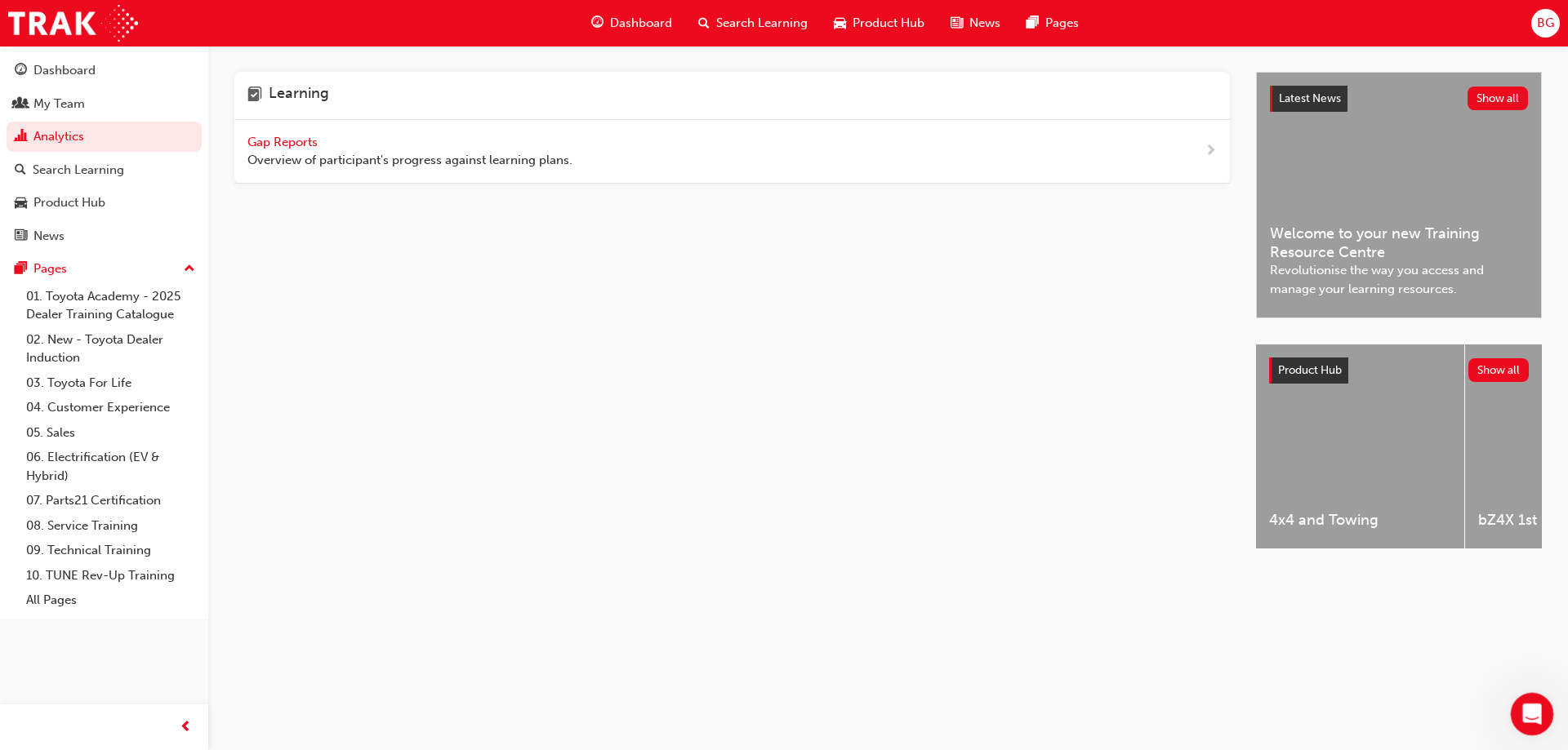
click at [1523, 708] on icon "Open Intercom Messenger" at bounding box center [1529, 712] width 27 height 27
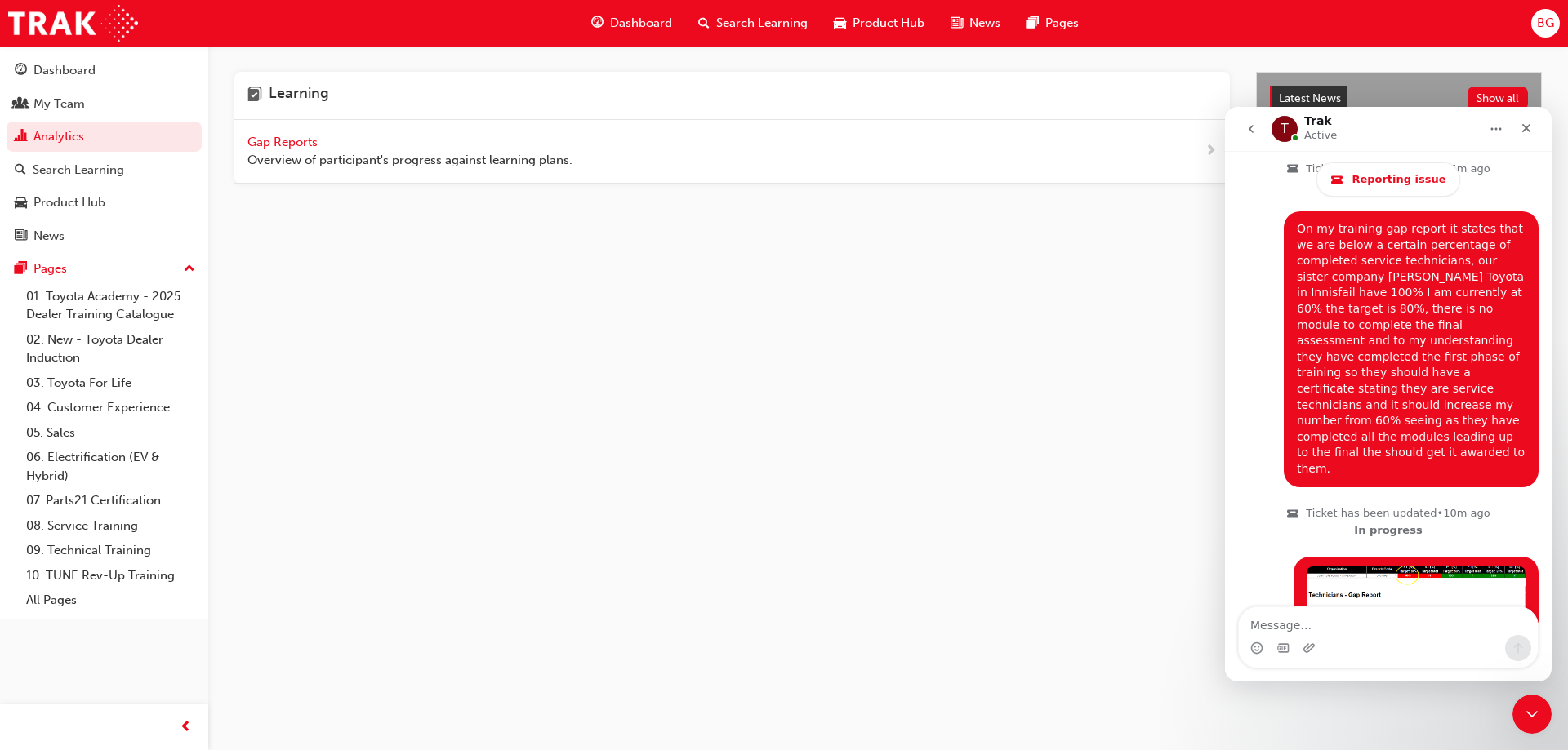
scroll to position [2316, 0]
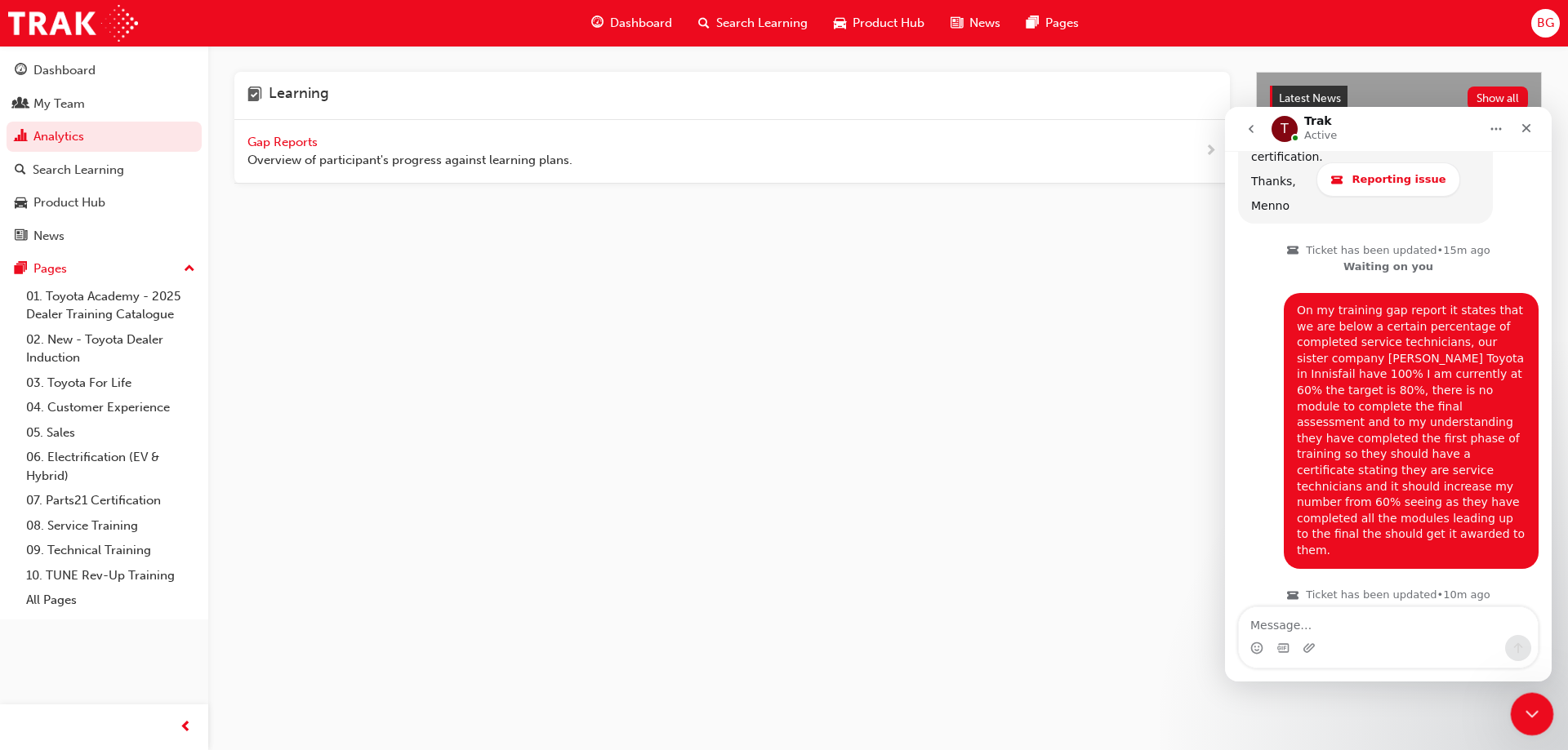
drag, startPoint x: 1538, startPoint y: 722, endPoint x: 2609, endPoint y: 1266, distance: 1201.2
click at [1539, 724] on div "Close Intercom Messenger" at bounding box center [1528, 711] width 39 height 39
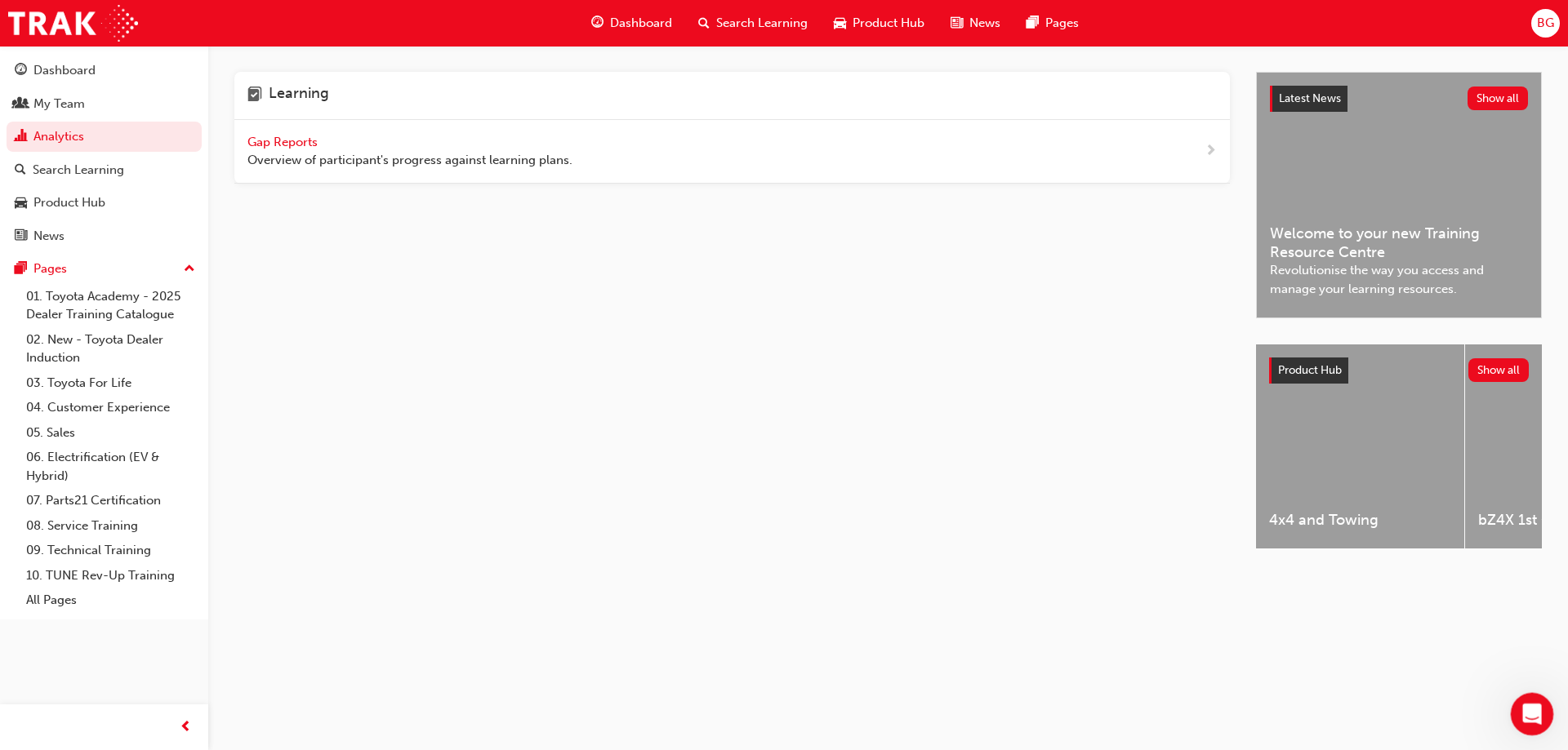
click at [1524, 703] on icon "Open Intercom Messenger" at bounding box center [1529, 712] width 27 height 27
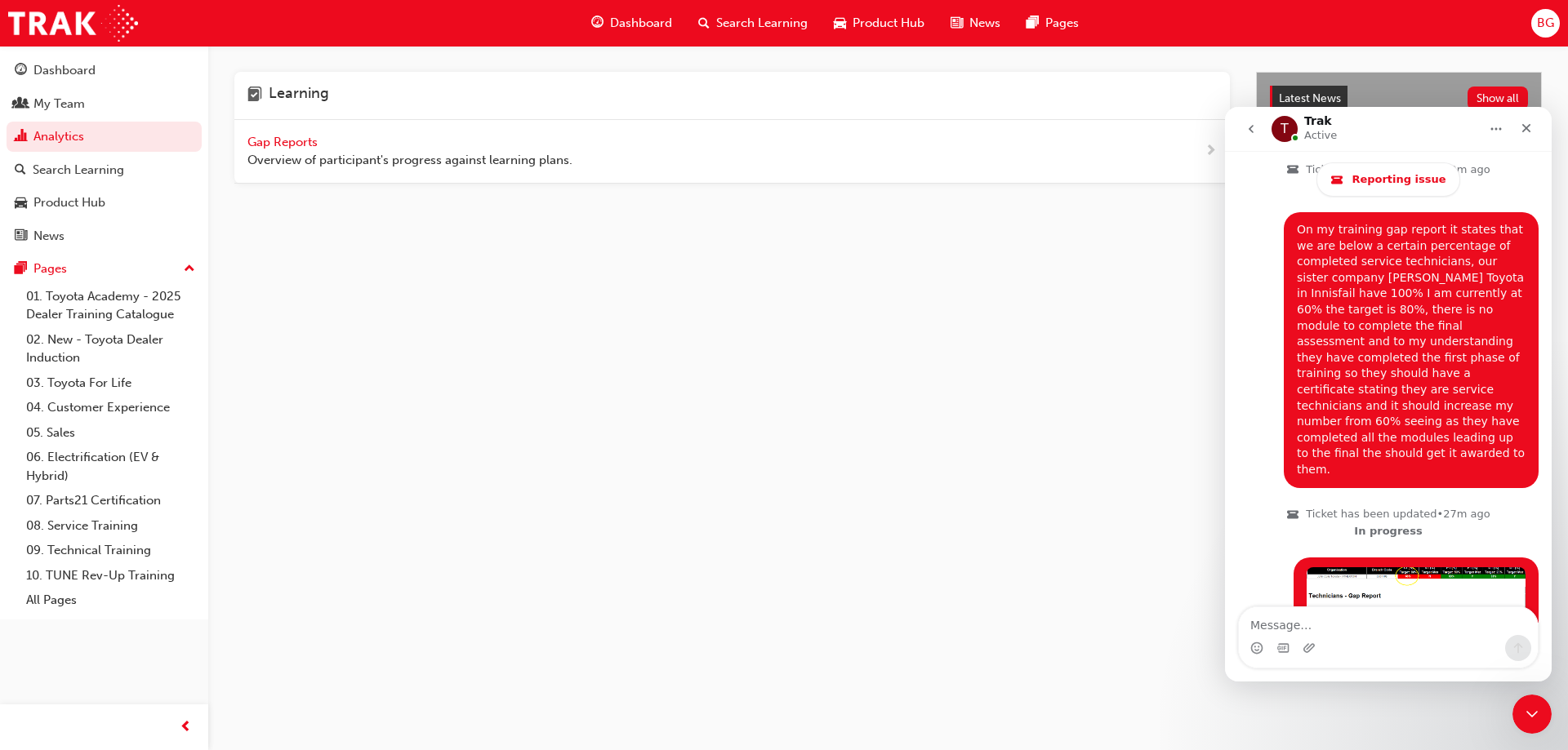
scroll to position [2397, 0]
drag, startPoint x: 1539, startPoint y: 714, endPoint x: 2878, endPoint y: 1315, distance: 1467.7
click at [1541, 715] on div "Close Intercom Messenger" at bounding box center [1528, 711] width 39 height 39
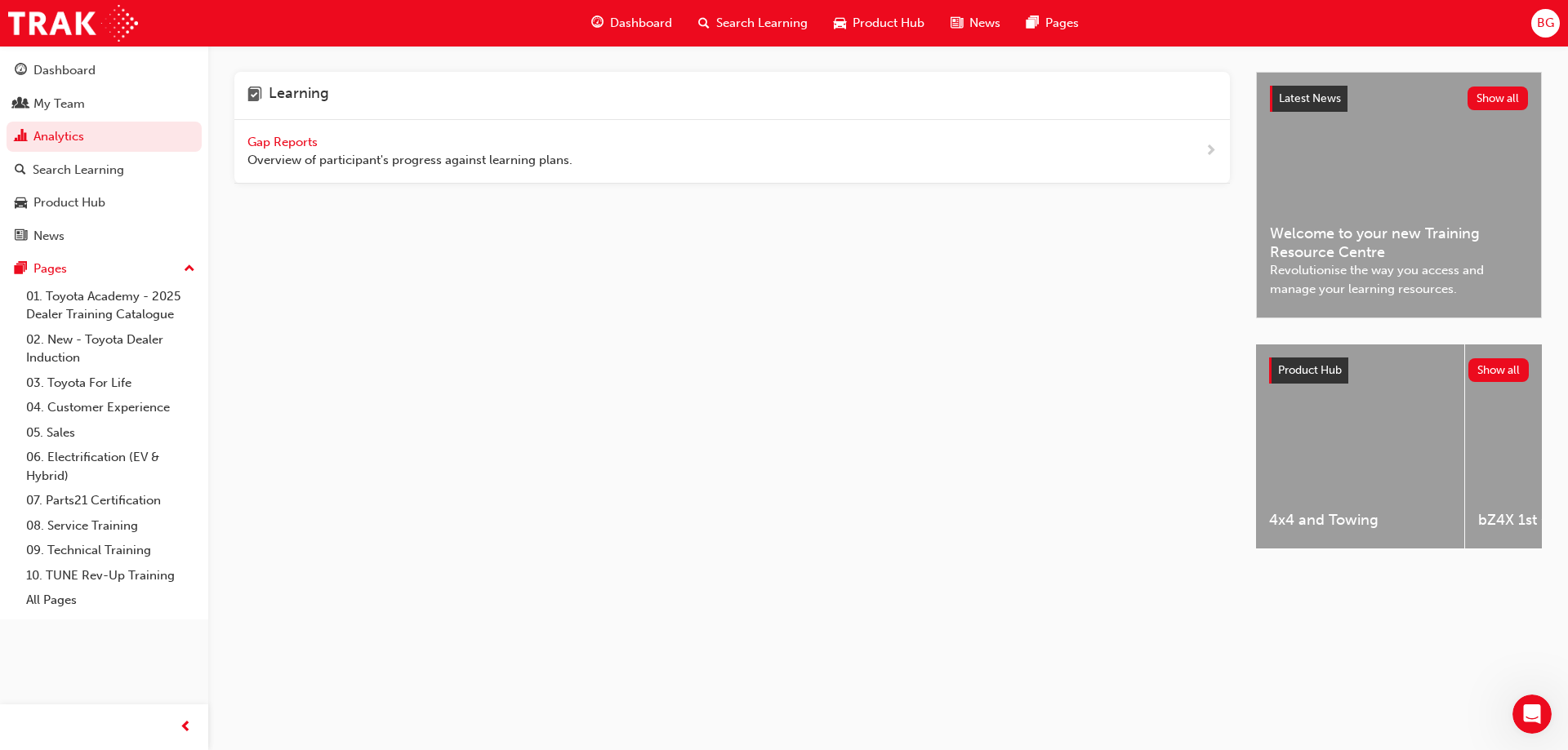
click at [1534, 738] on div "Learning Gap Reports Overview of participant's progress against learning plans.…" at bounding box center [784, 375] width 1568 height 750
click at [1527, 719] on icon "Open Intercom Messenger" at bounding box center [1529, 712] width 27 height 27
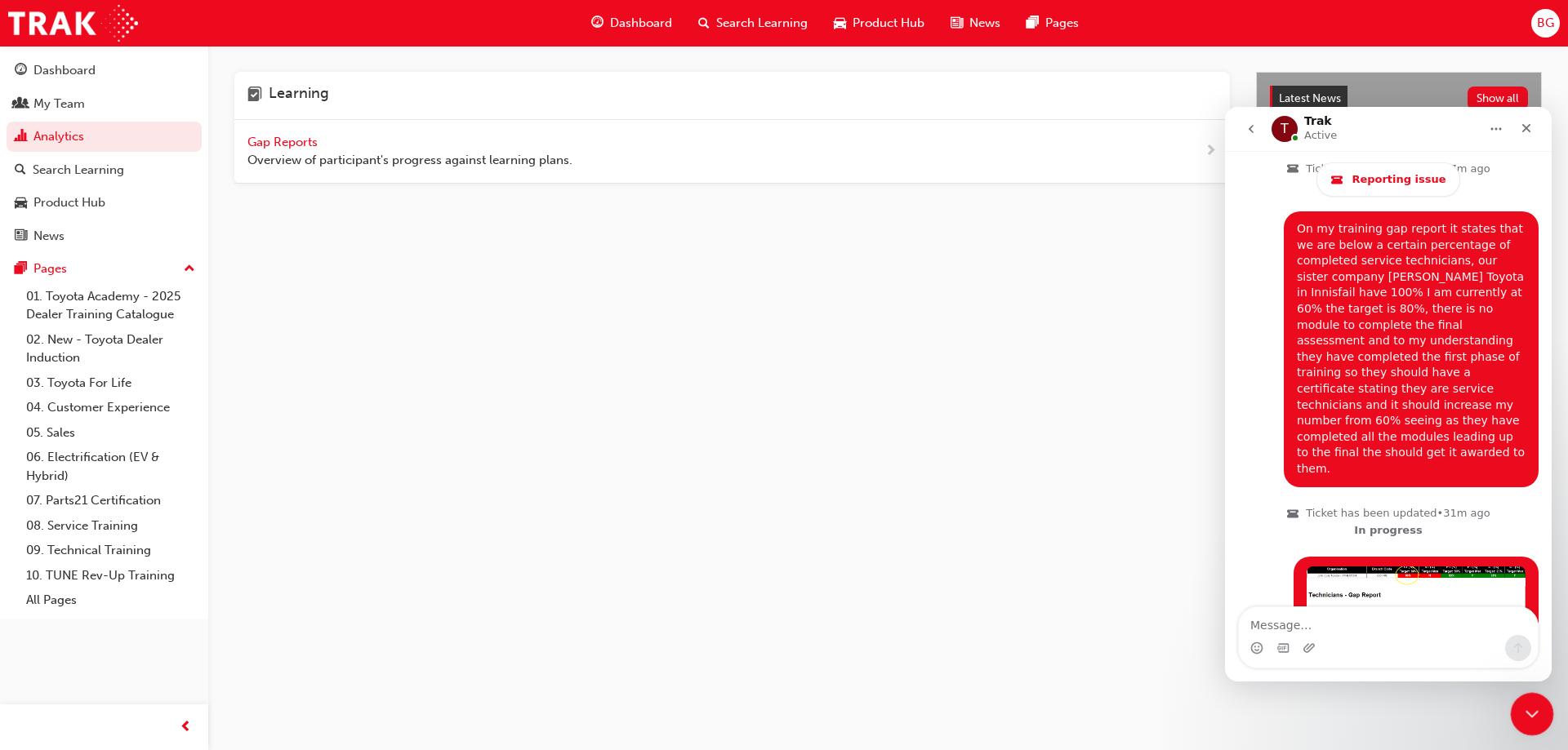
click at [1523, 719] on icon "Close Intercom Messenger" at bounding box center [1529, 712] width 20 height 20
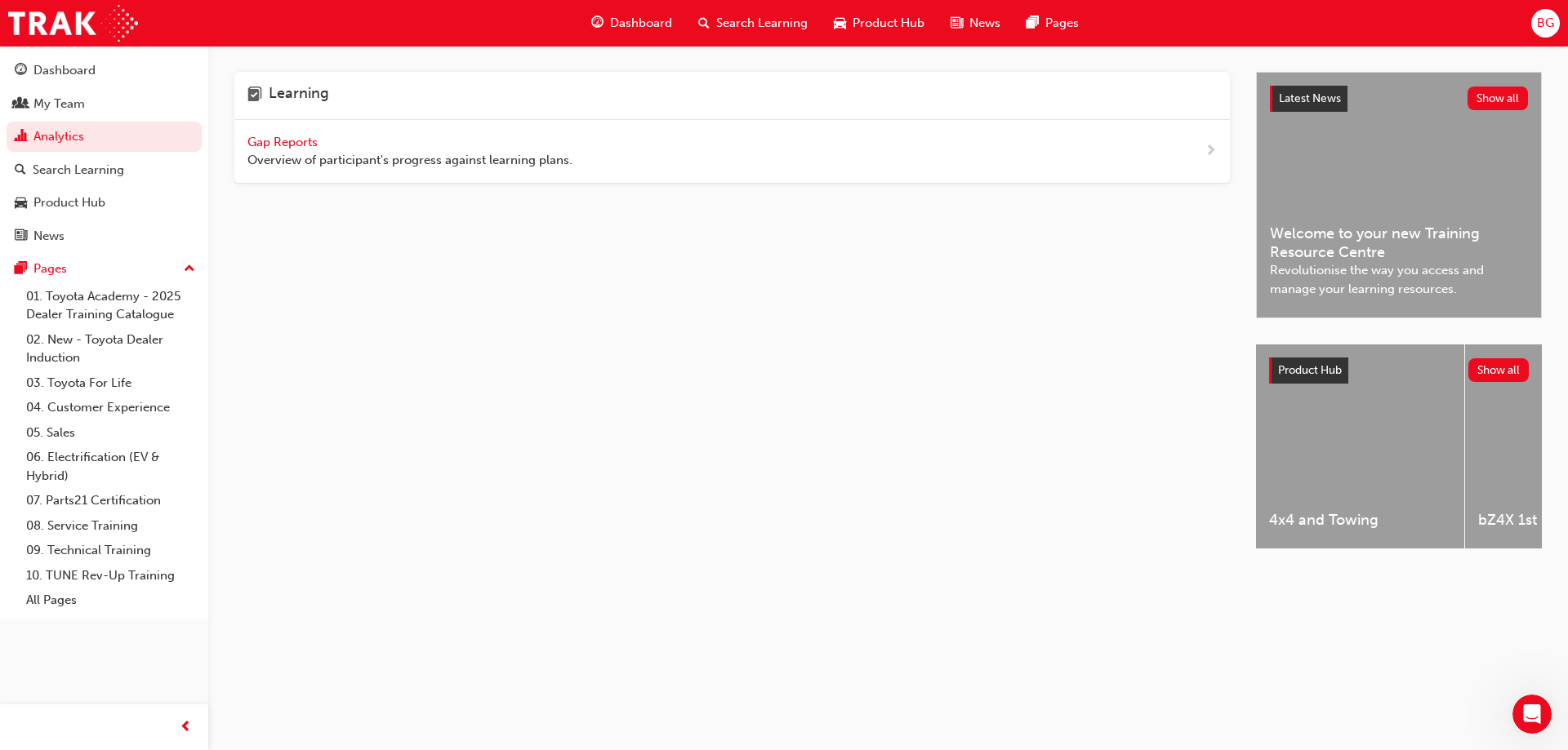
click at [284, 140] on span "Gap Reports" at bounding box center [284, 141] width 73 height 15
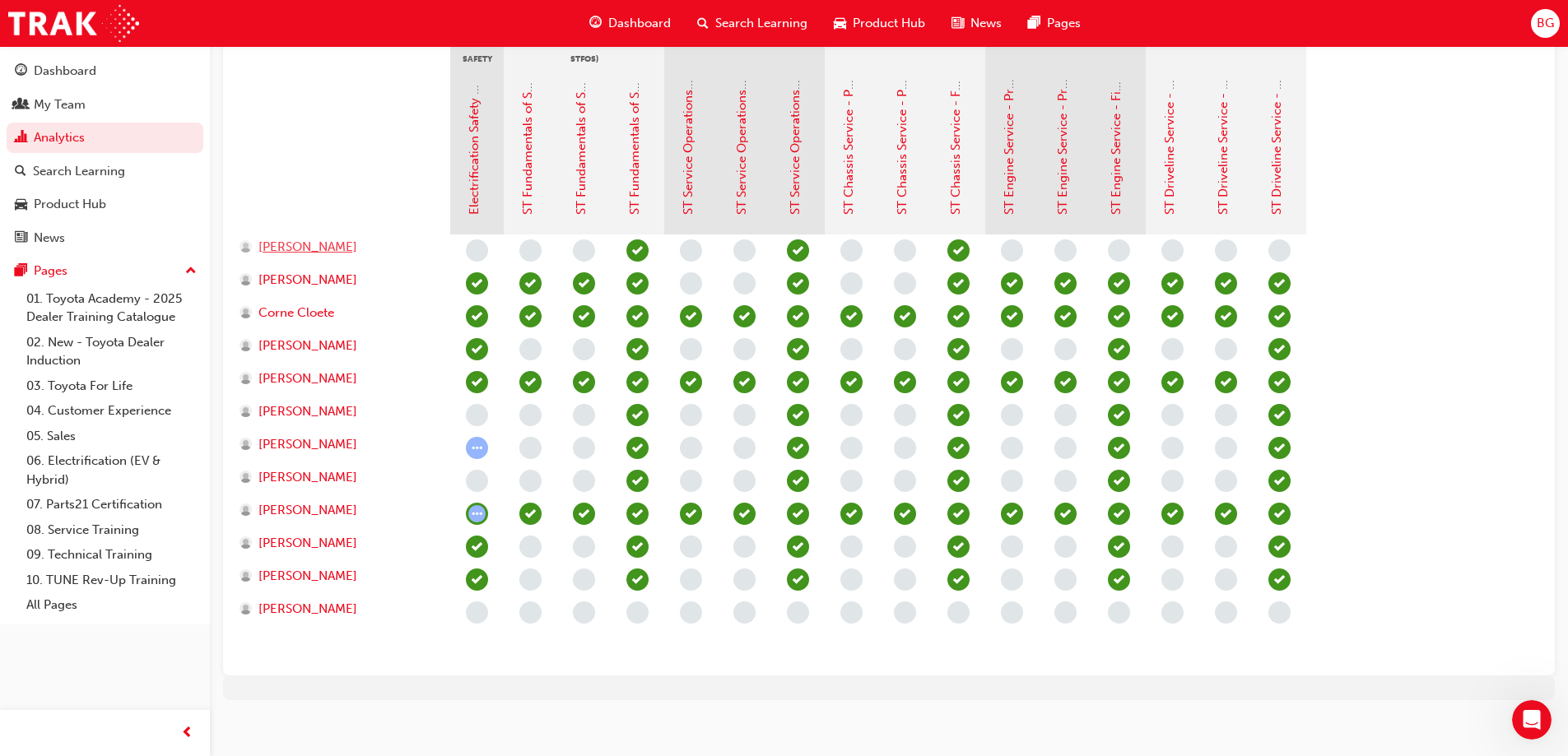
scroll to position [412, 0]
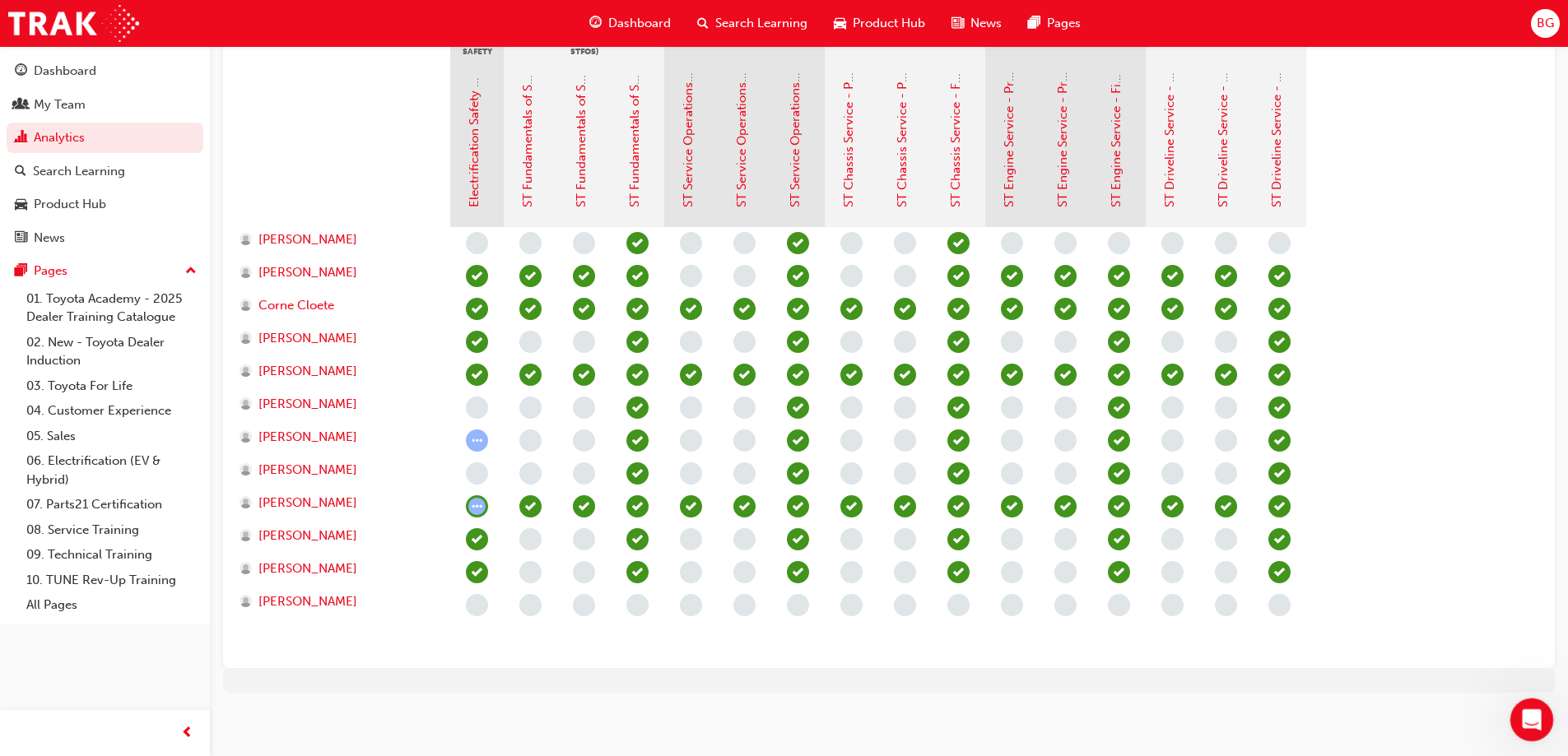
click at [1515, 708] on div "Open Intercom Messenger" at bounding box center [1530, 718] width 55 height 55
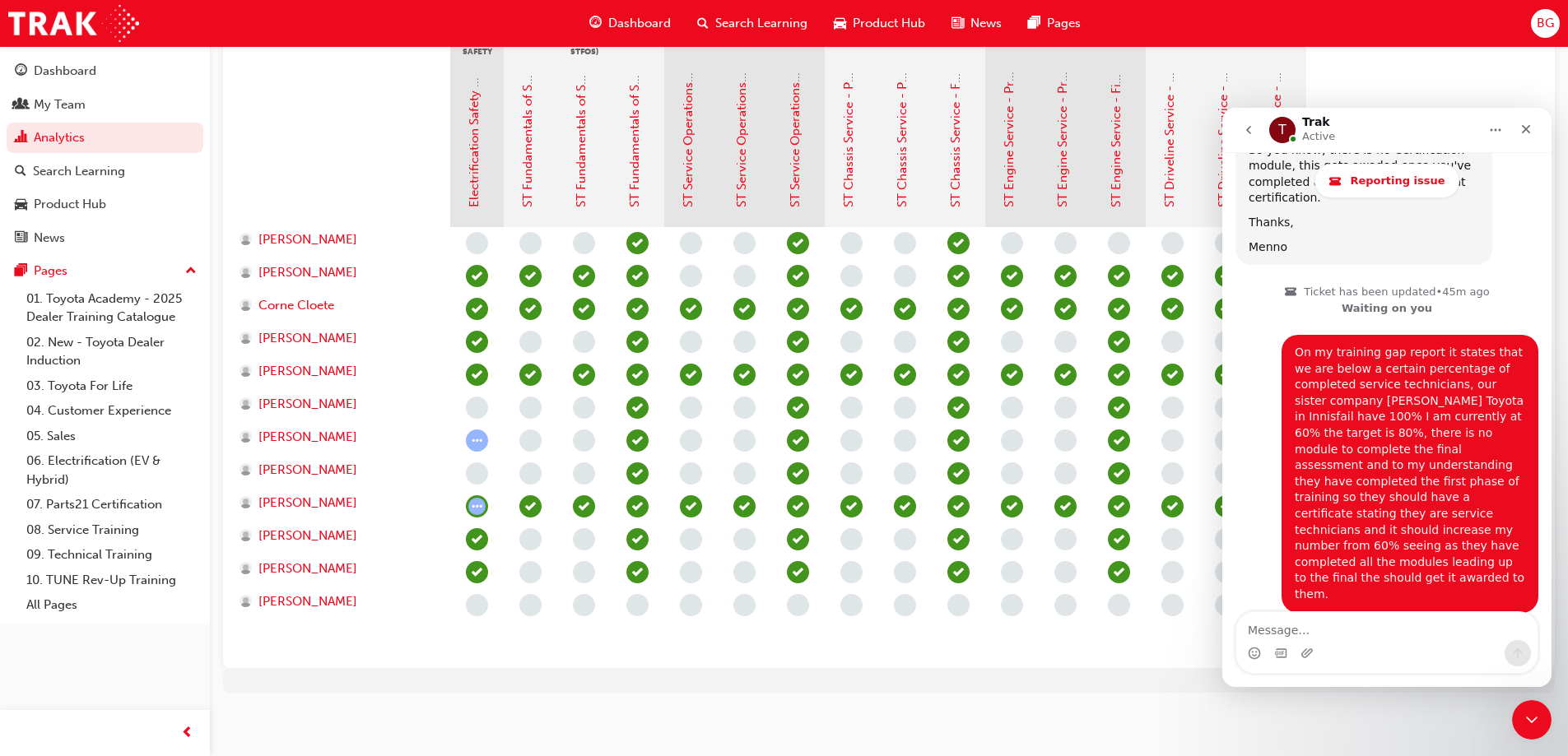
scroll to position [2417, 0]
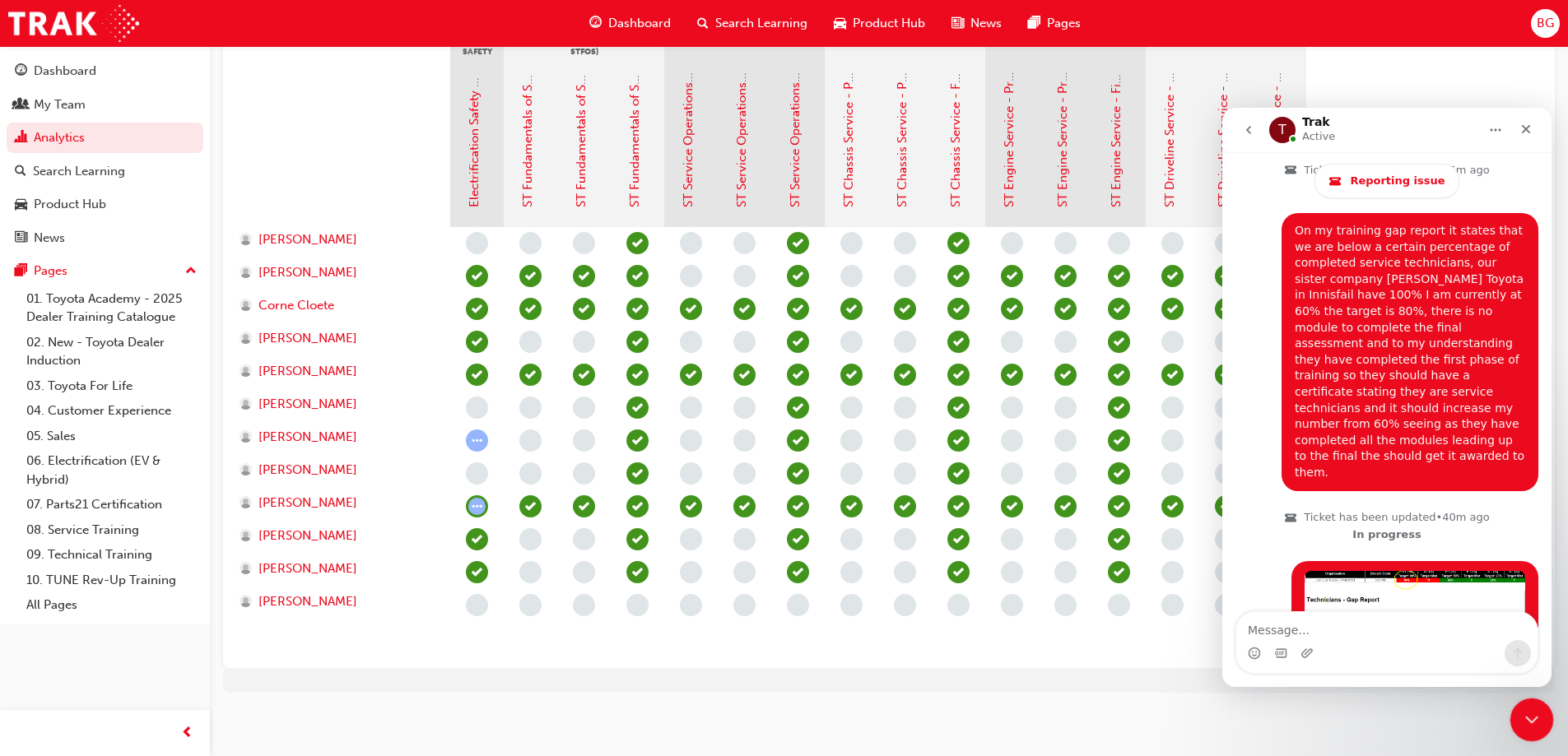
click at [1518, 720] on div "Close Intercom Messenger" at bounding box center [1529, 717] width 39 height 39
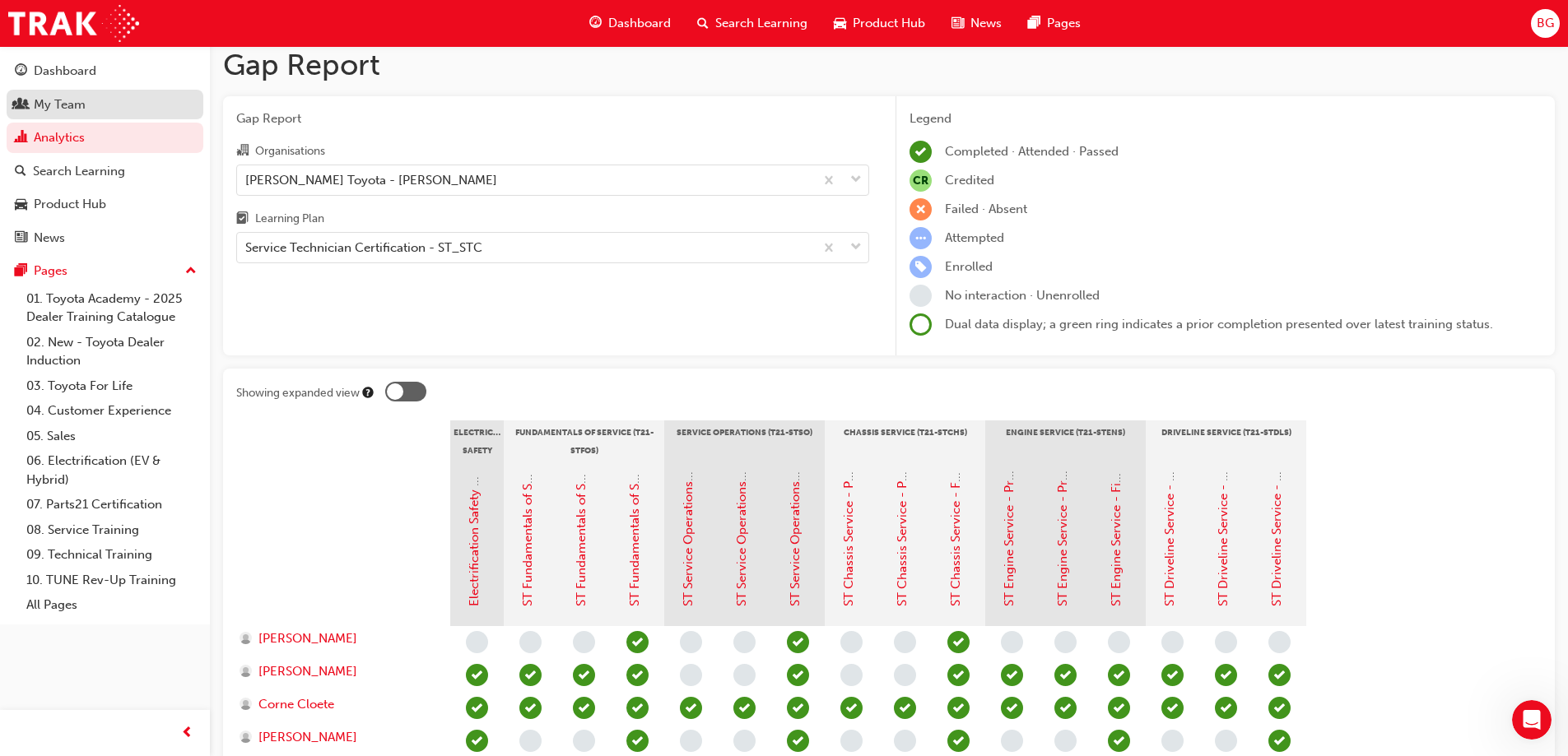
scroll to position [4, 0]
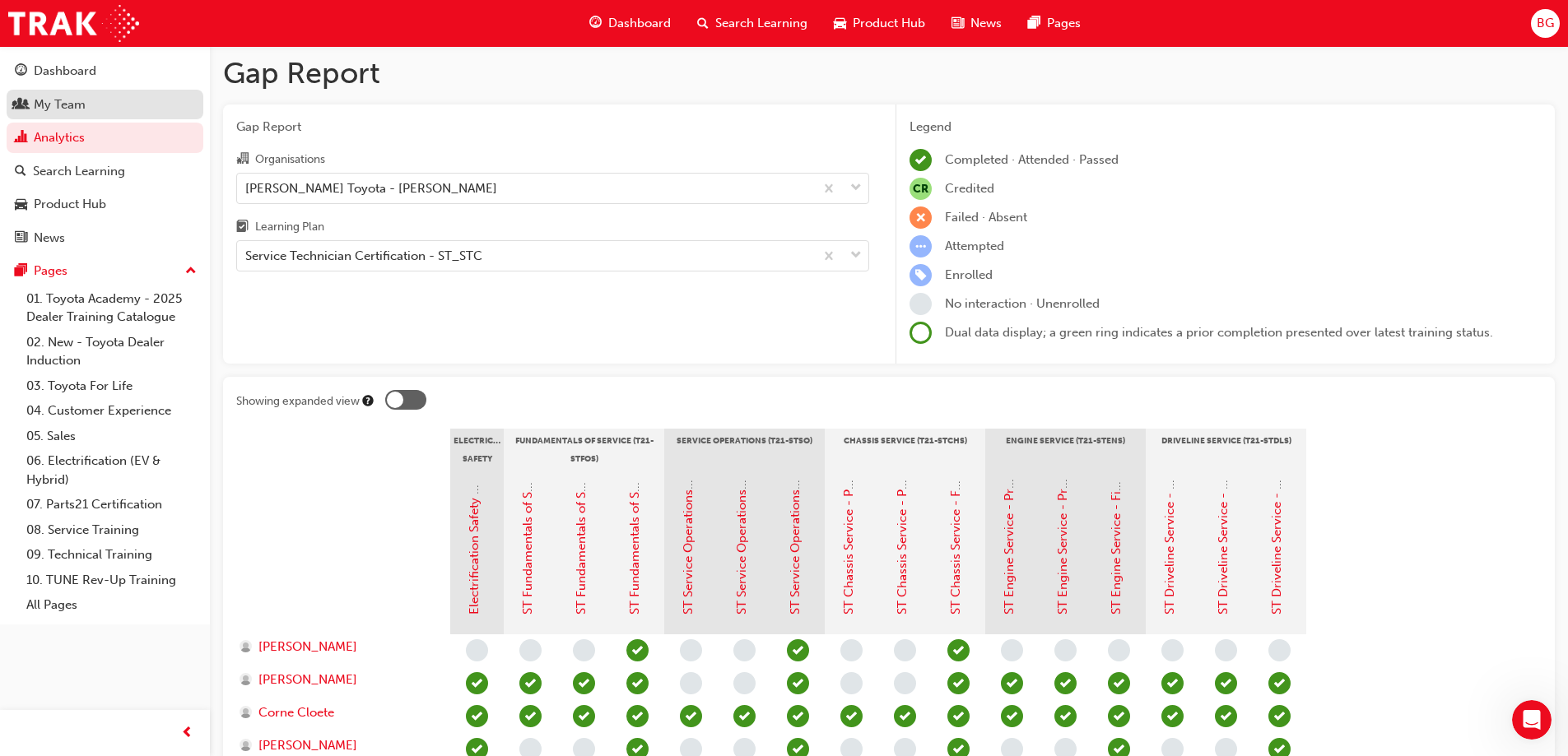
click at [90, 112] on div "My Team" at bounding box center [104, 105] width 180 height 21
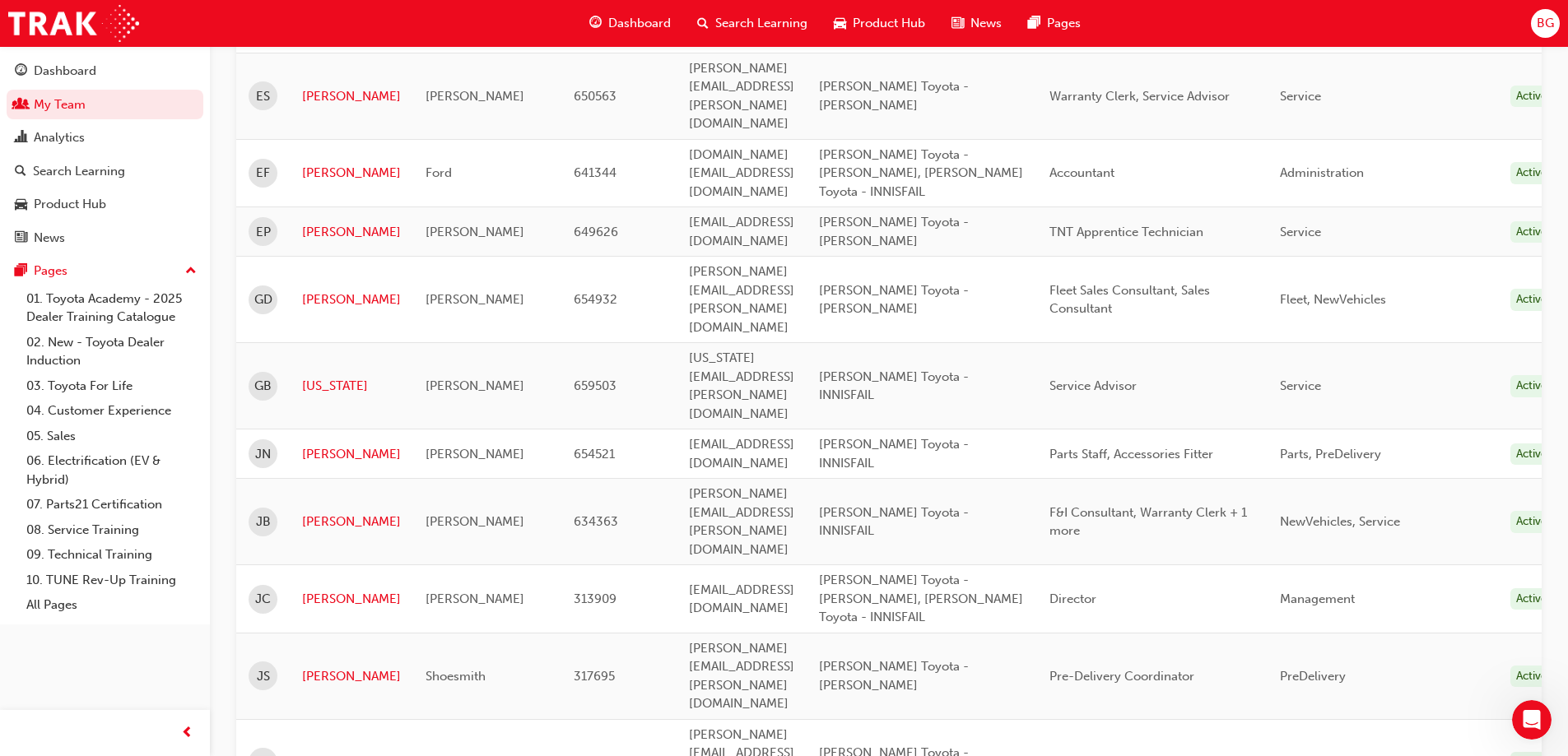
scroll to position [1486, 0]
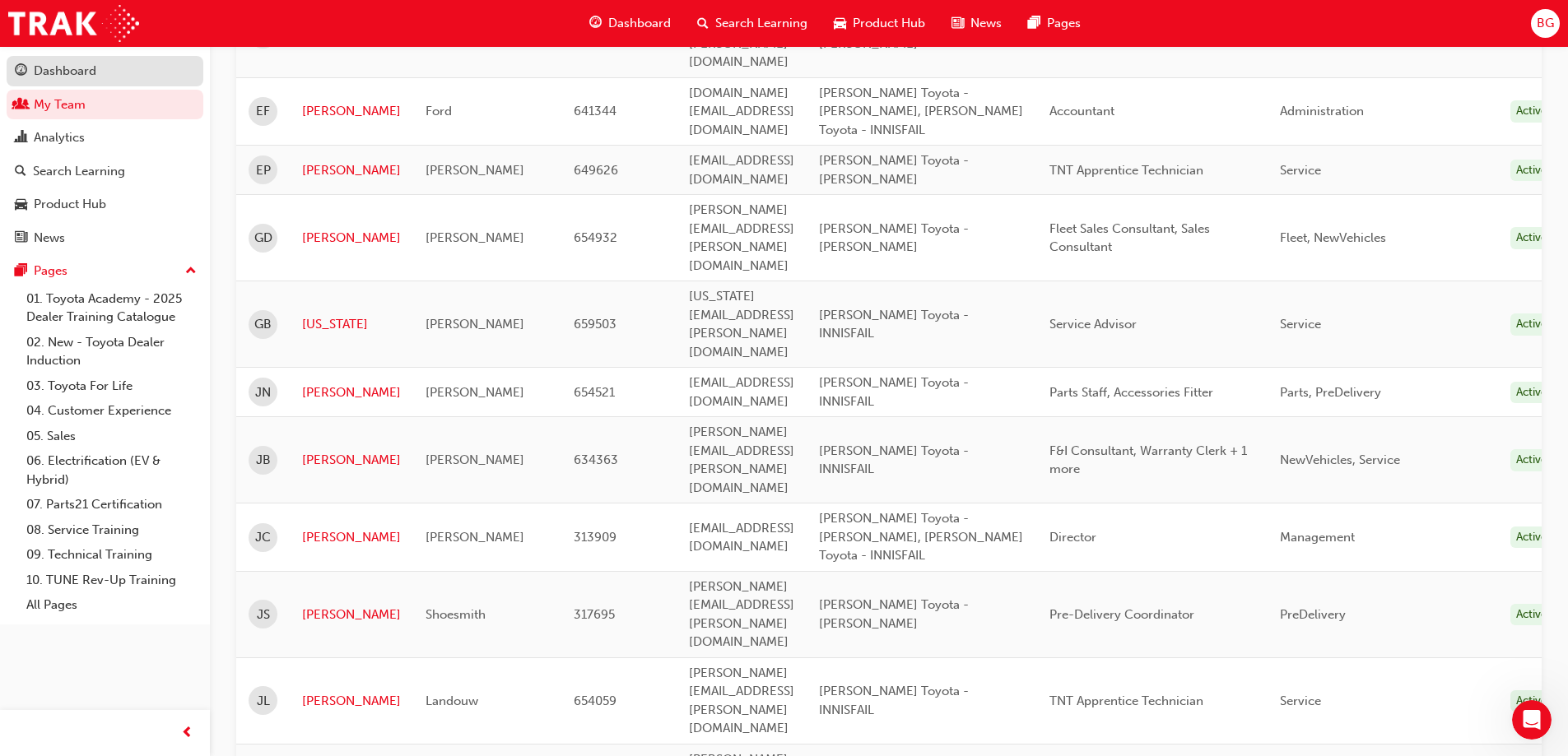
click at [129, 77] on div "Dashboard" at bounding box center [104, 71] width 180 height 21
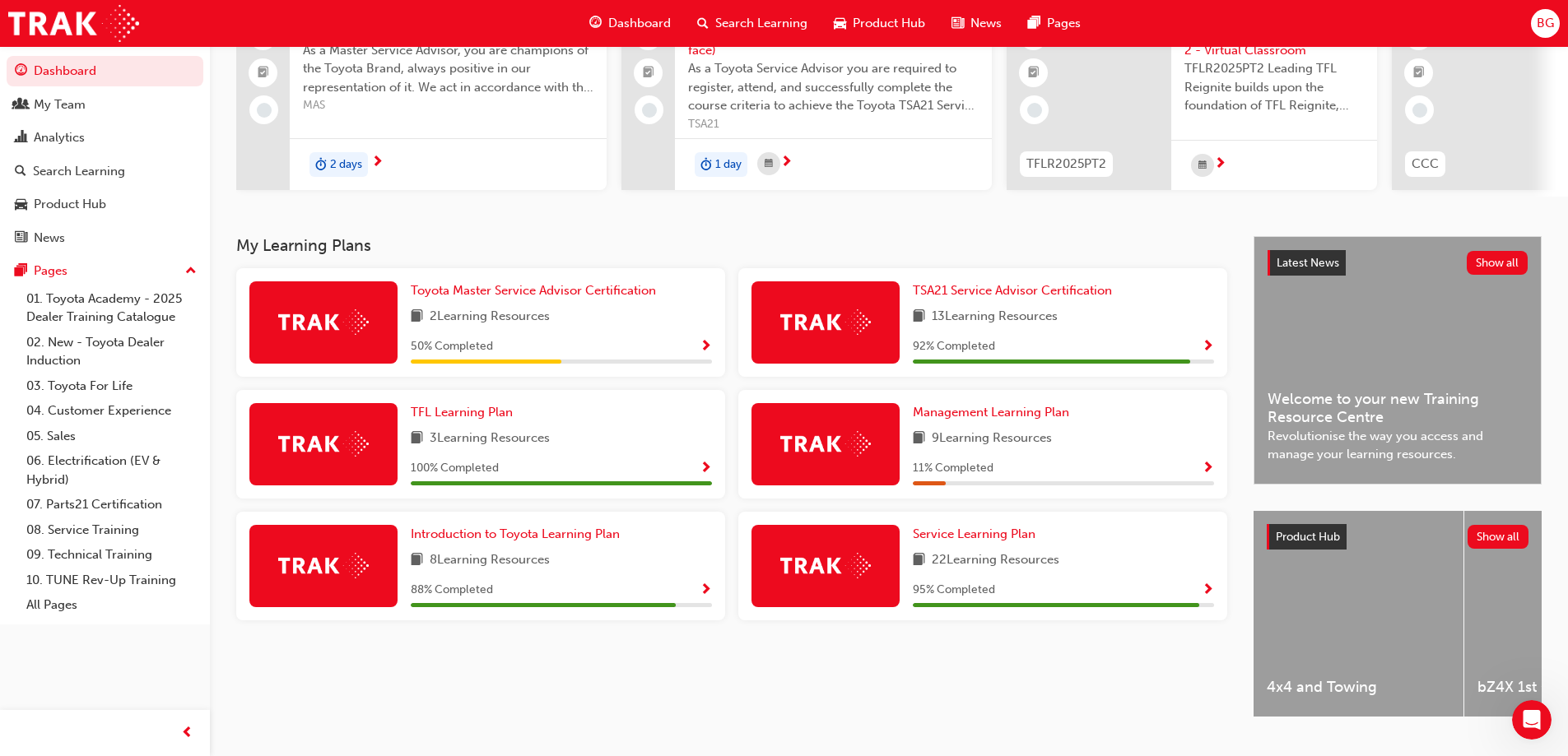
scroll to position [2480, 0]
